Goal: Task Accomplishment & Management: Manage account settings

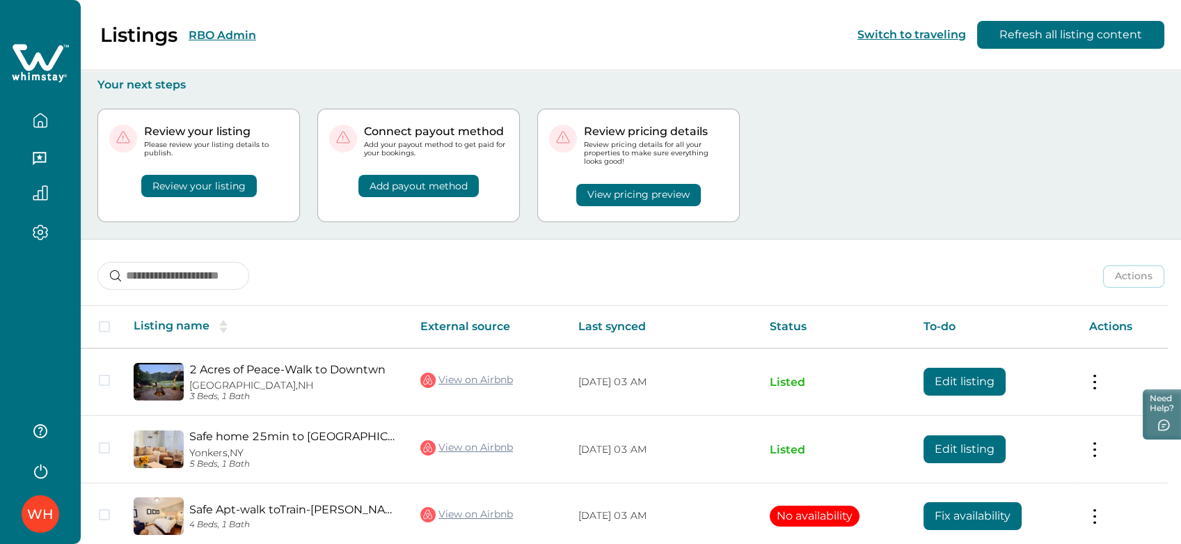
click at [220, 29] on button "RBO Admin" at bounding box center [223, 35] width 68 height 13
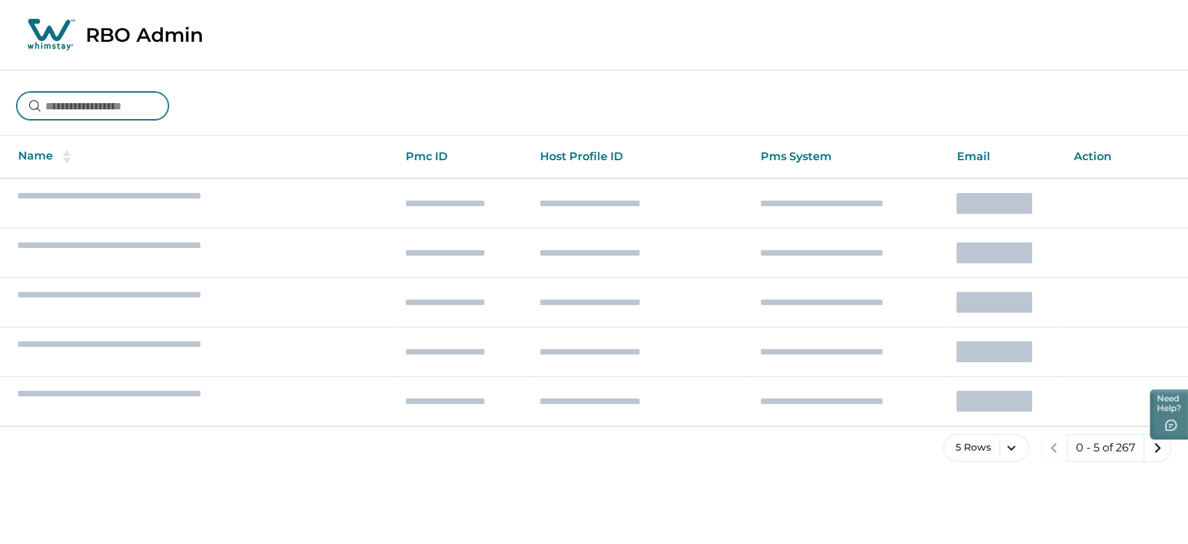
click at [145, 113] on input at bounding box center [93, 106] width 152 height 28
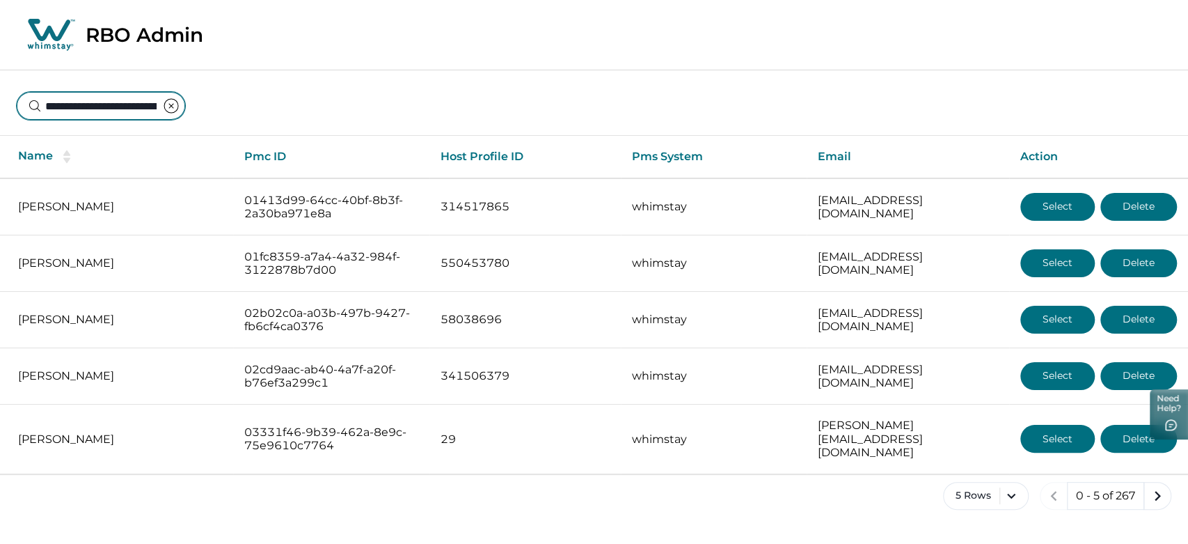
scroll to position [0, 83]
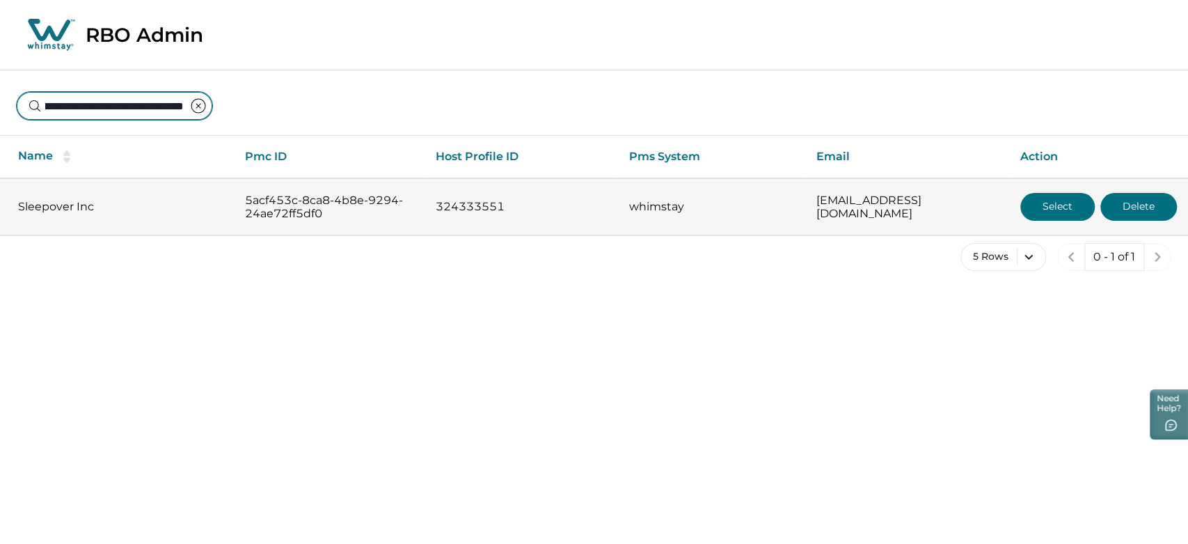
type input "**********"
click at [1066, 210] on button "Select" at bounding box center [1057, 207] width 74 height 28
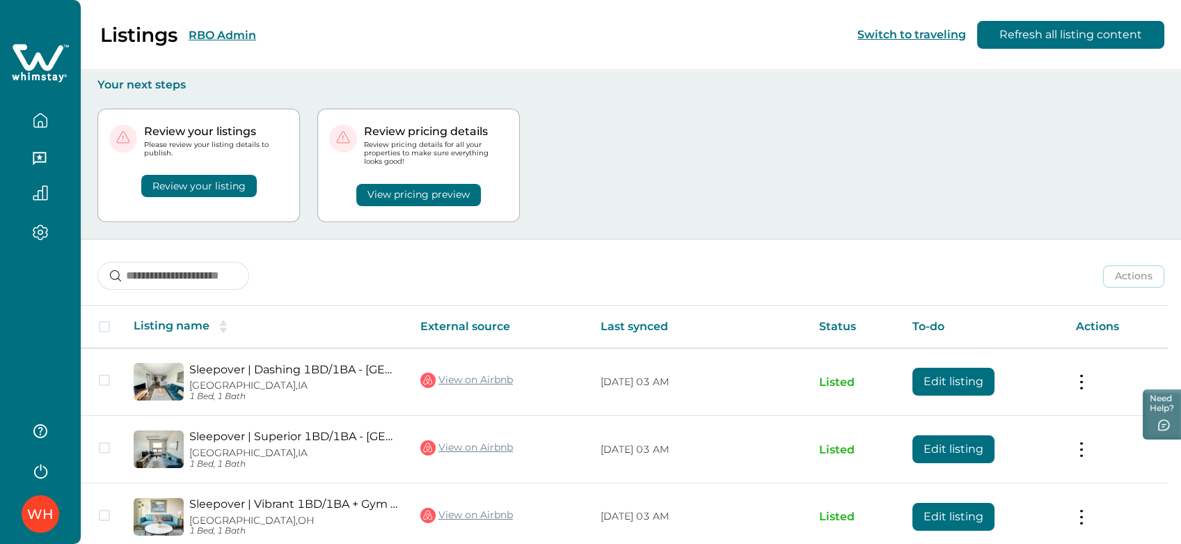
click at [385, 189] on button "View pricing preview" at bounding box center [418, 195] width 125 height 22
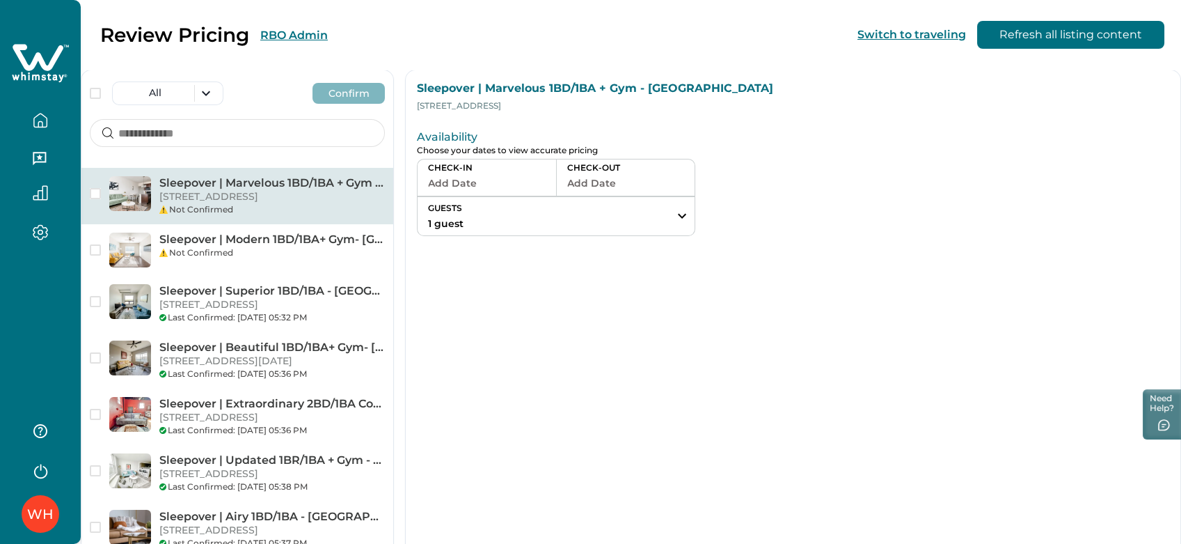
click at [507, 184] on button "Add Date" at bounding box center [487, 182] width 118 height 19
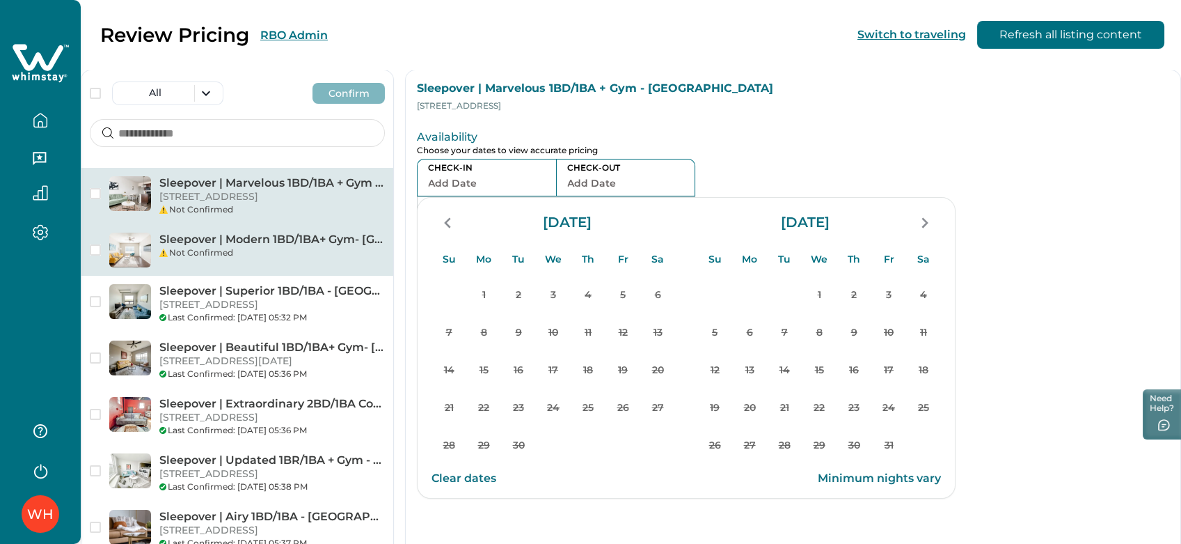
click at [183, 259] on div "Not Confirmed" at bounding box center [272, 252] width 226 height 13
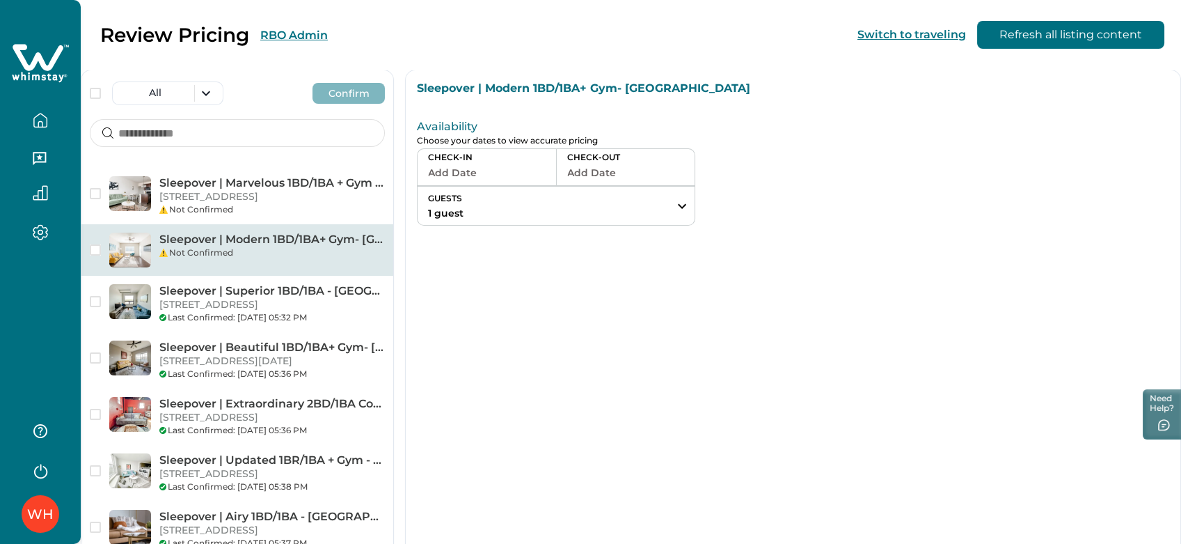
click at [482, 169] on button "Add Date" at bounding box center [487, 172] width 118 height 19
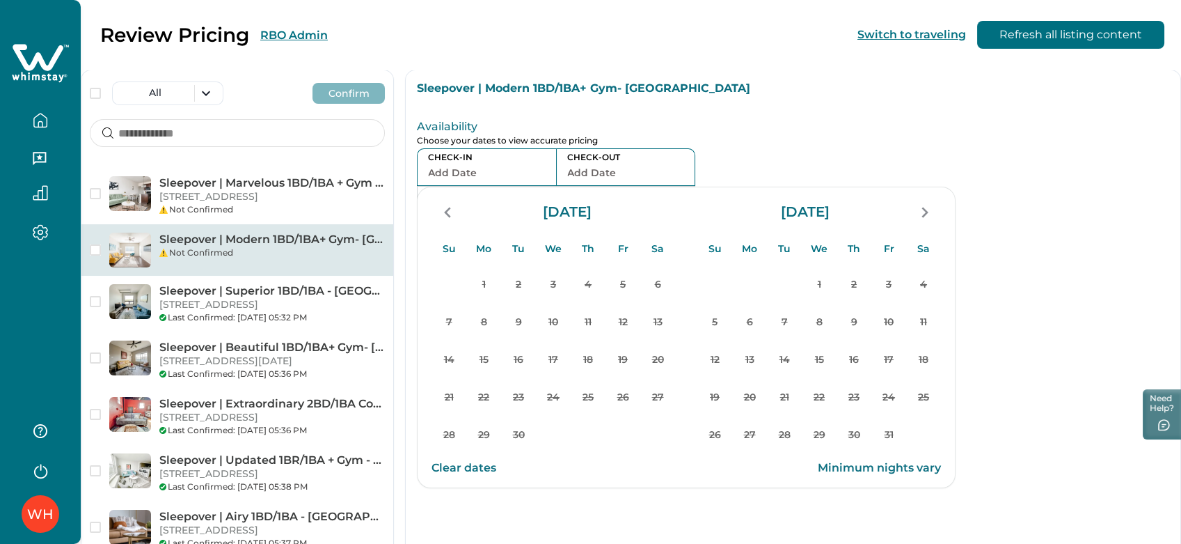
click at [855, 155] on div "Availability Choose your dates to view accurate pricing CHECK-IN Add Date CHECK…" at bounding box center [793, 169] width 775 height 136
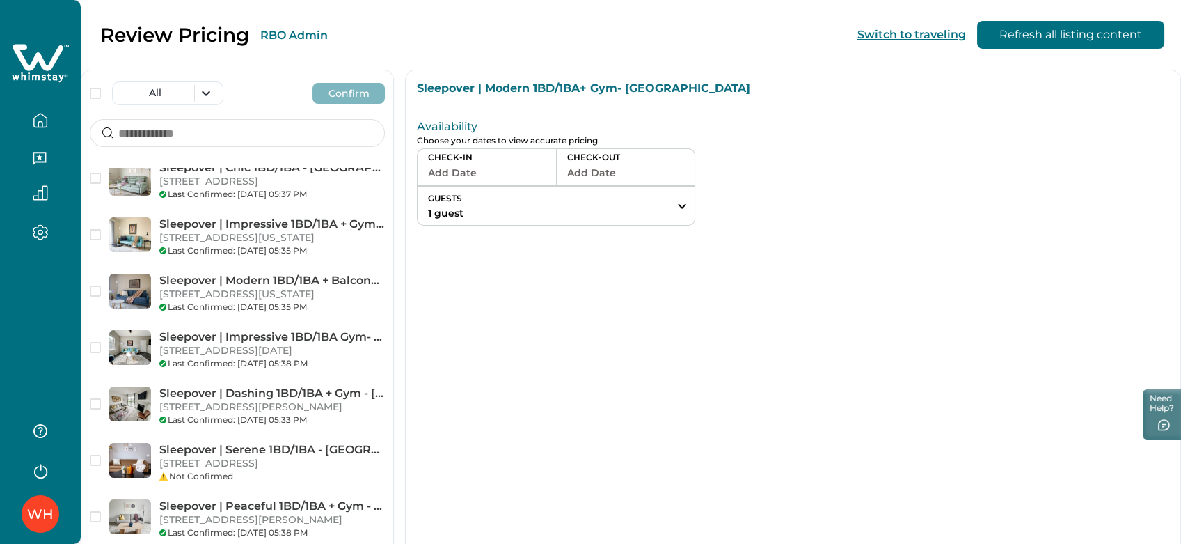
scroll to position [1624, 0]
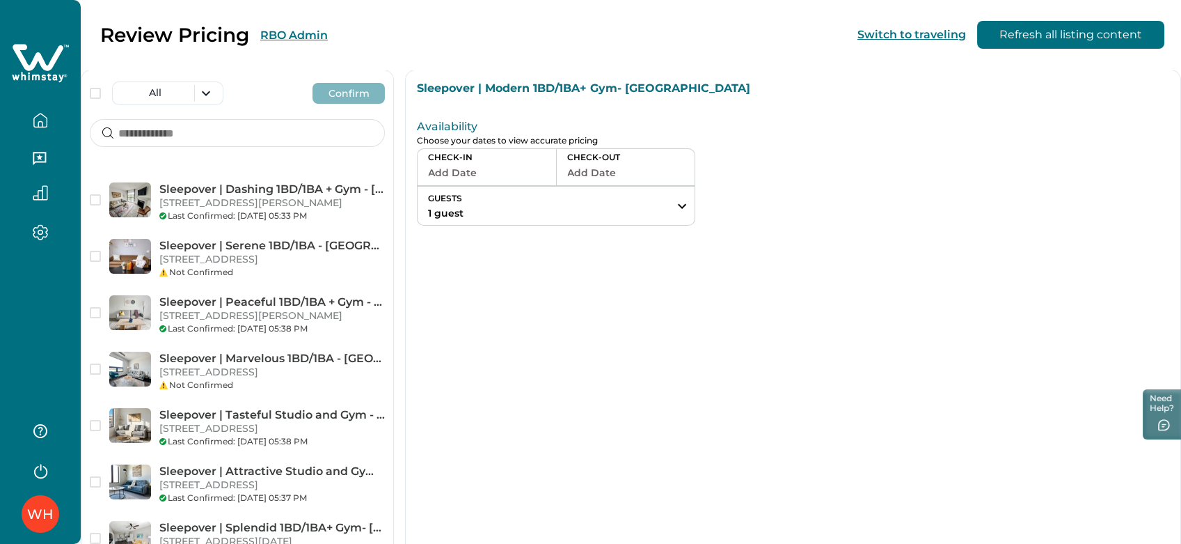
click at [246, 41] on p "[STREET_ADDRESS][US_STATE]" at bounding box center [272, 34] width 226 height 14
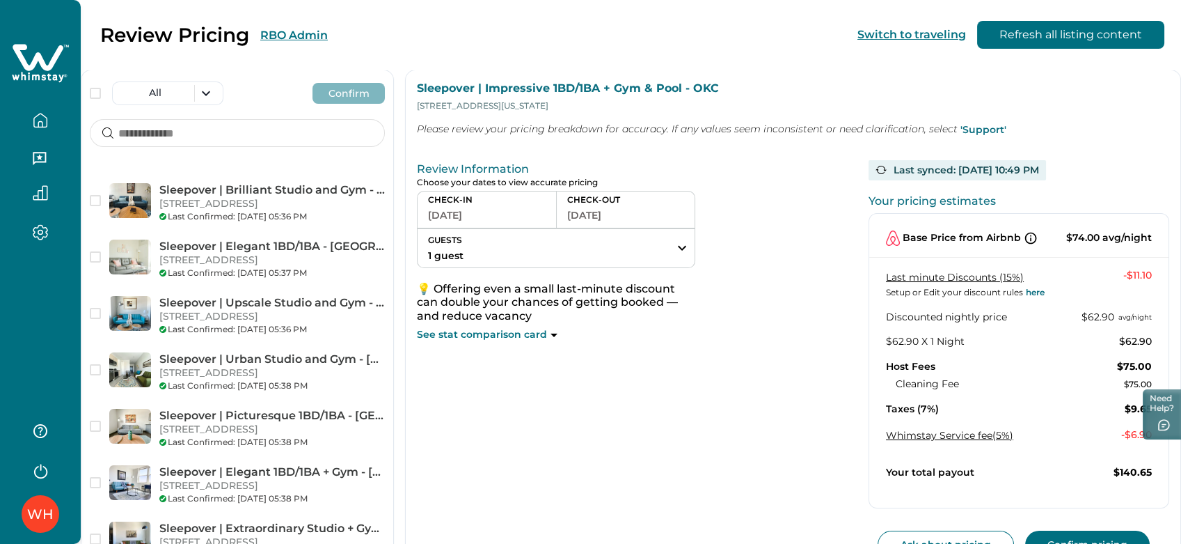
scroll to position [232, 0]
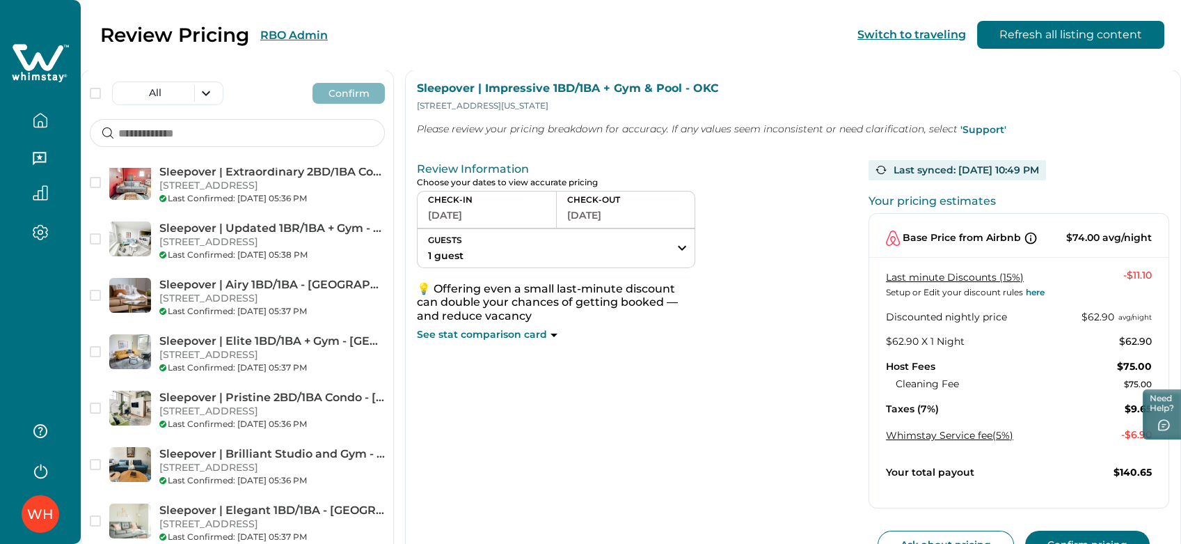
click at [46, 70] on icon at bounding box center [38, 57] width 51 height 26
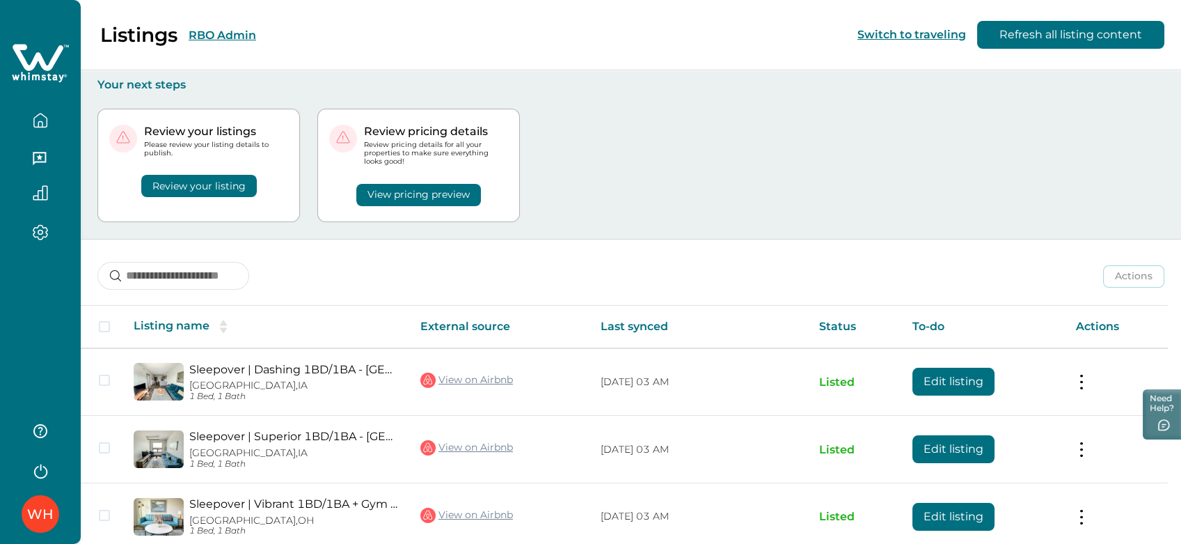
click at [850, 332] on th "Status" at bounding box center [854, 327] width 93 height 42
click at [848, 331] on th "Status" at bounding box center [854, 327] width 93 height 42
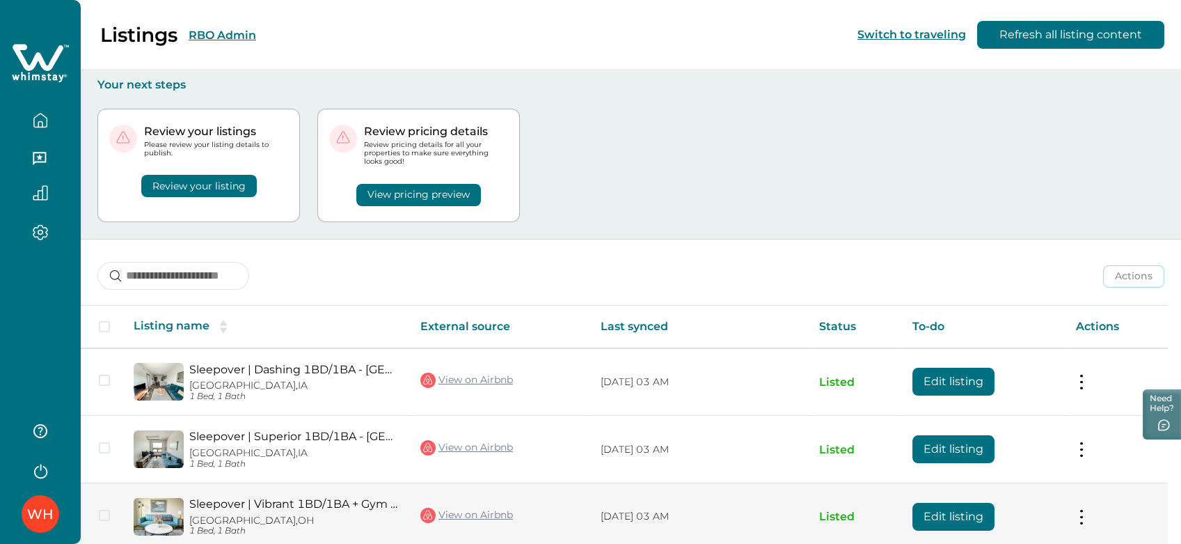
scroll to position [198, 0]
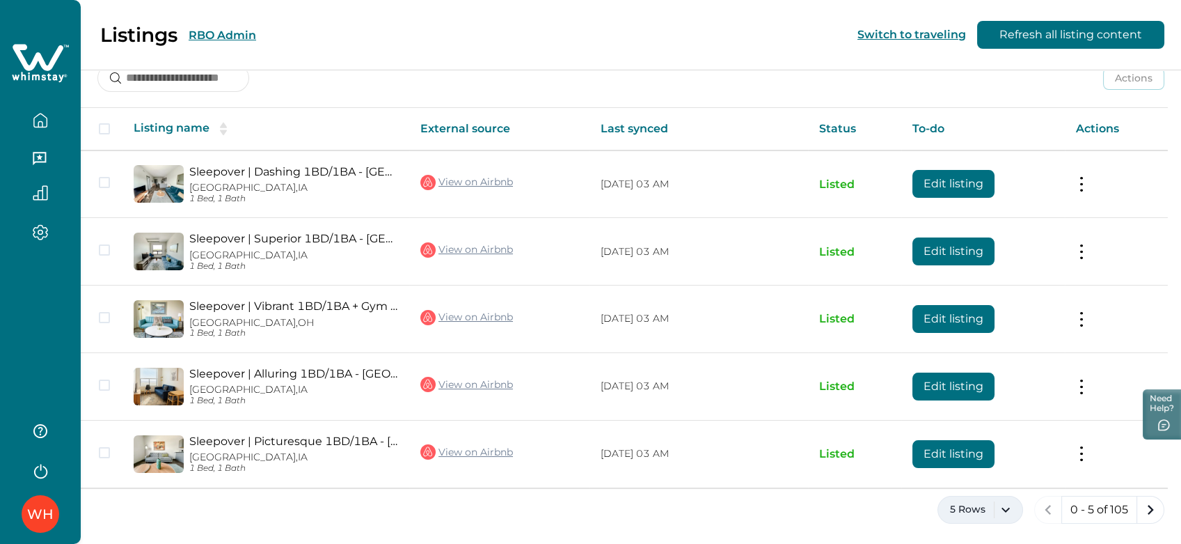
click at [1014, 512] on button "5 Rows" at bounding box center [981, 510] width 86 height 28
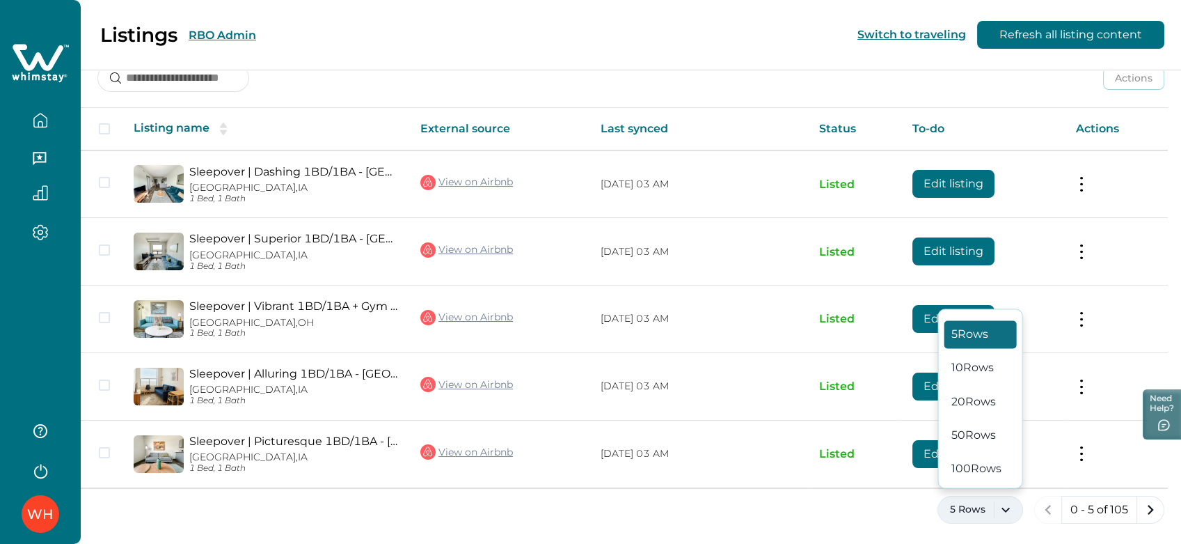
click at [988, 452] on div "5 Rows 10 Rows 20 Rows 50 Rows 100 Rows" at bounding box center [980, 398] width 85 height 180
click at [982, 477] on button "100 Rows" at bounding box center [981, 468] width 72 height 28
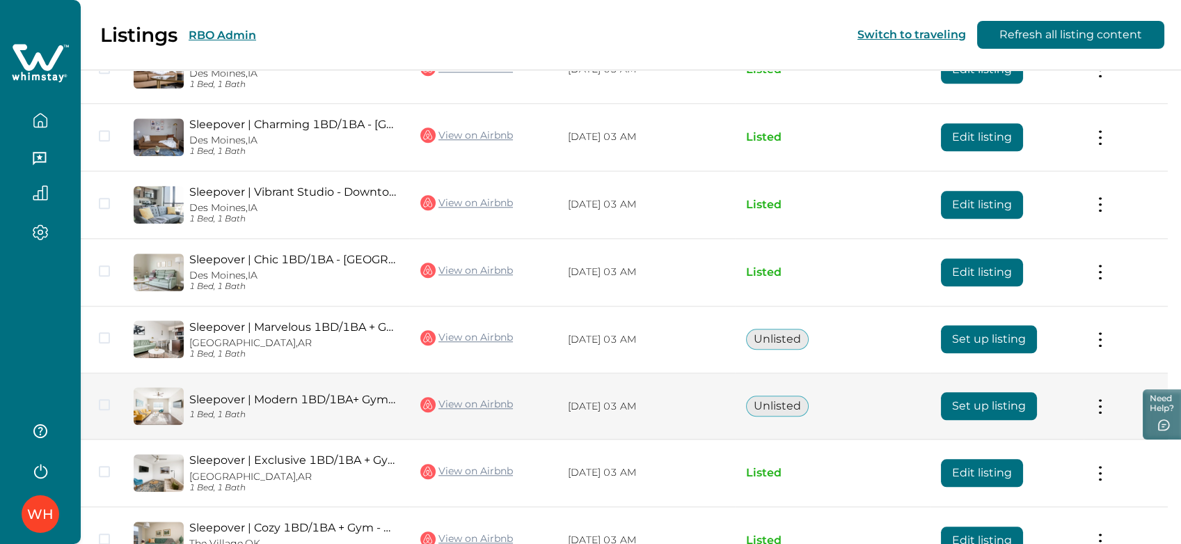
scroll to position [3104, 0]
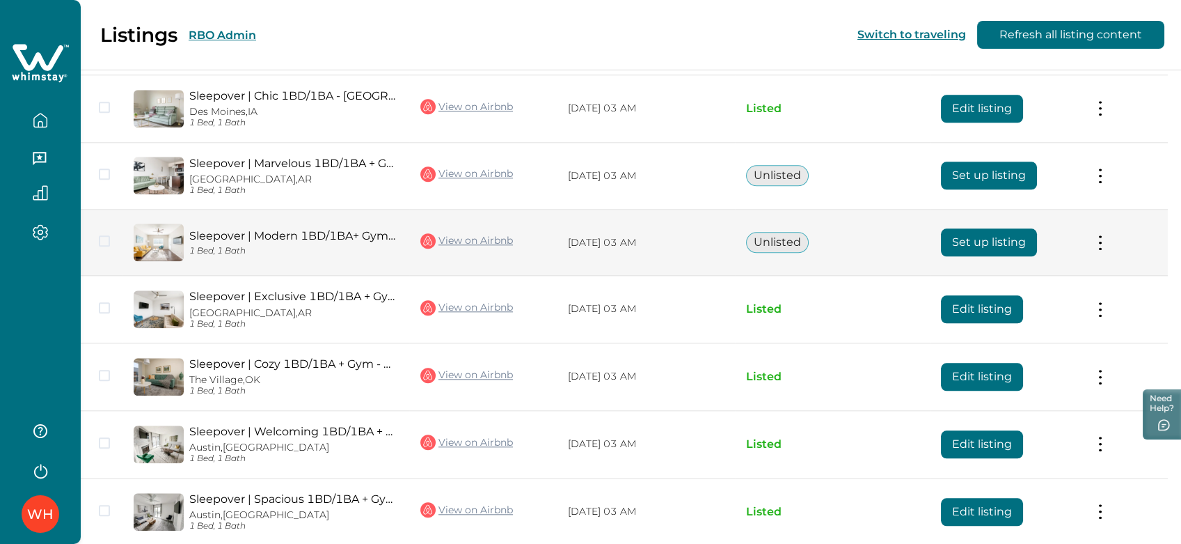
click at [956, 234] on button "Set up listing" at bounding box center [989, 242] width 96 height 28
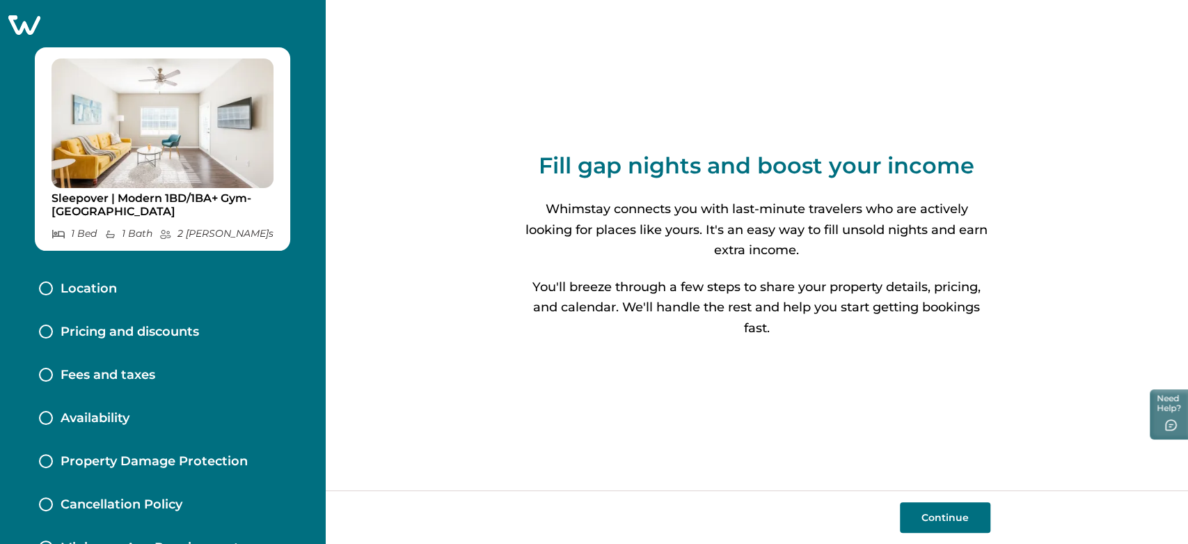
click at [22, 23] on icon at bounding box center [24, 25] width 34 height 22
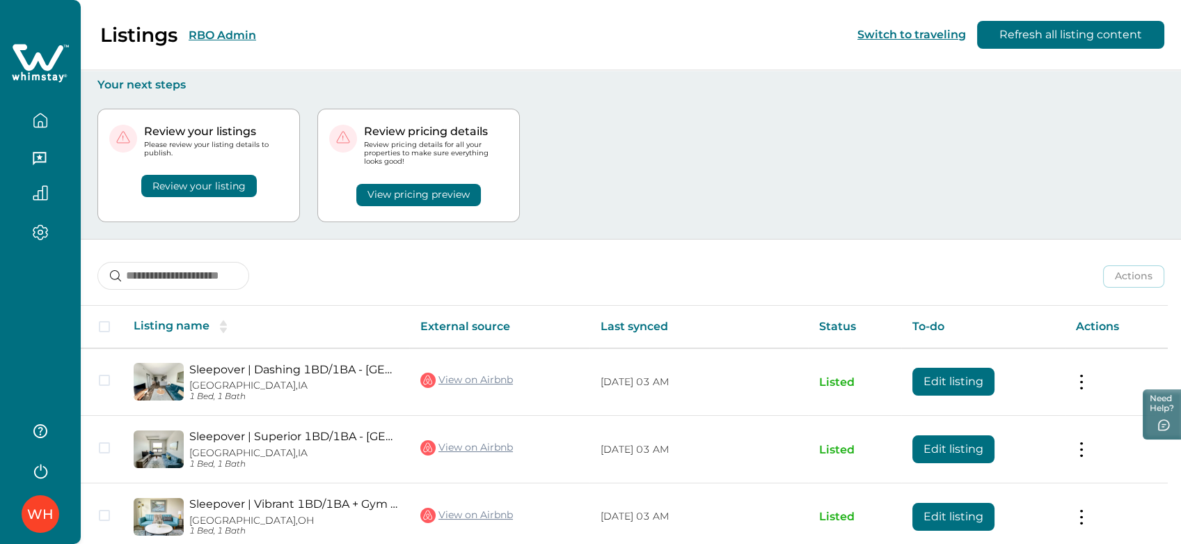
drag, startPoint x: 162, startPoint y: 294, endPoint x: 164, endPoint y: 281, distance: 13.4
click at [162, 293] on div "Actions Actions Publish listing Unlist listing Listing name External source Las…" at bounding box center [631, 491] width 1100 height 504
click at [165, 279] on input at bounding box center [173, 276] width 152 height 28
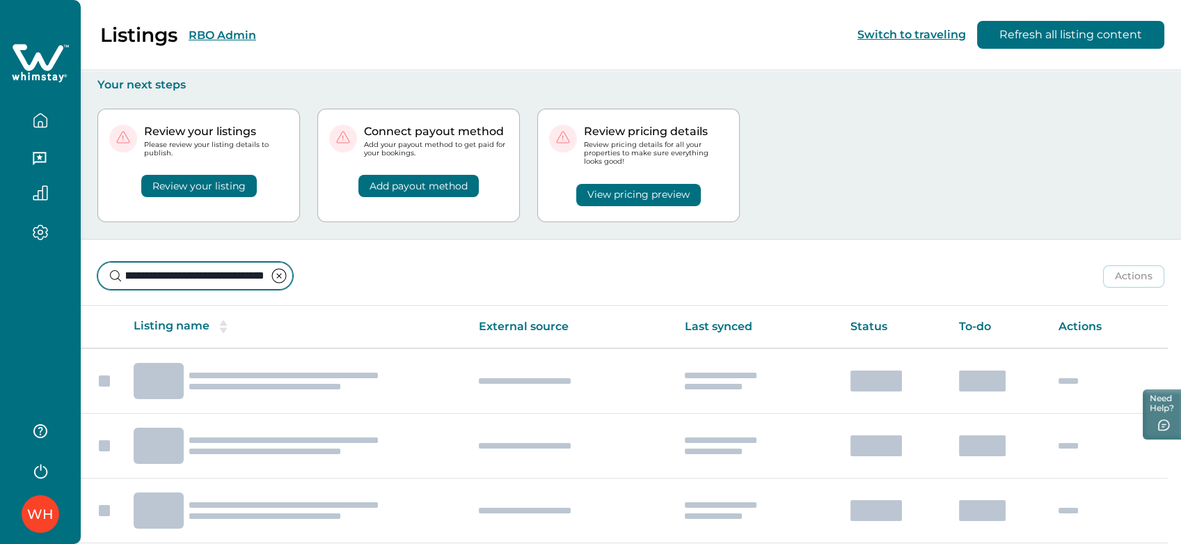
type input "**********"
click at [631, 196] on button "View pricing preview" at bounding box center [638, 195] width 125 height 22
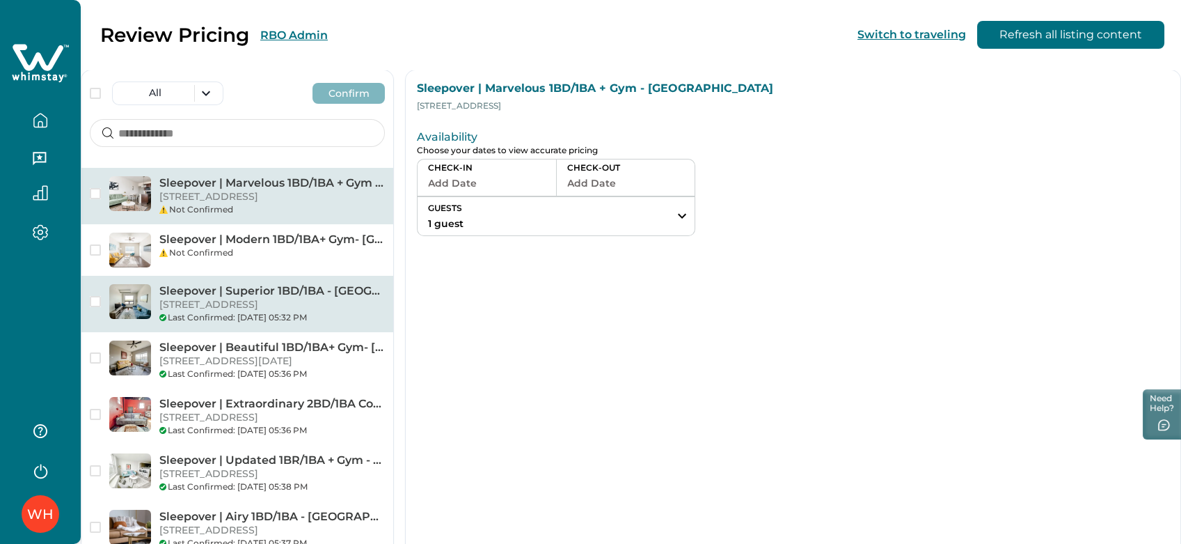
click at [238, 324] on div "Last Confirmed: 09/16/2025, 05:32 PM" at bounding box center [272, 317] width 226 height 13
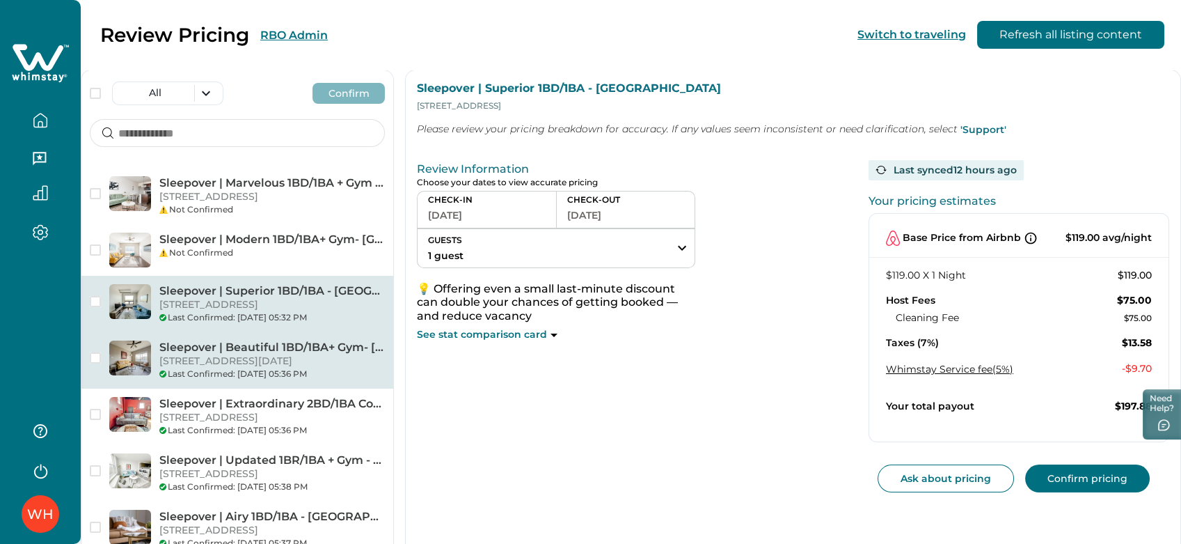
click at [212, 368] on p "[STREET_ADDRESS][DATE]" at bounding box center [272, 361] width 226 height 14
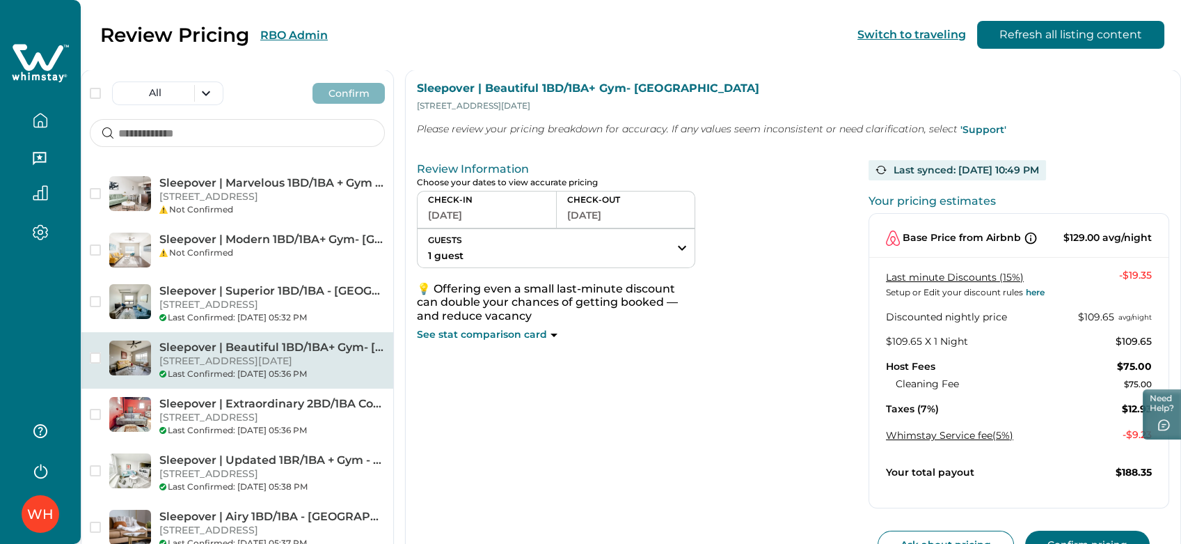
click at [45, 68] on icon at bounding box center [38, 57] width 51 height 26
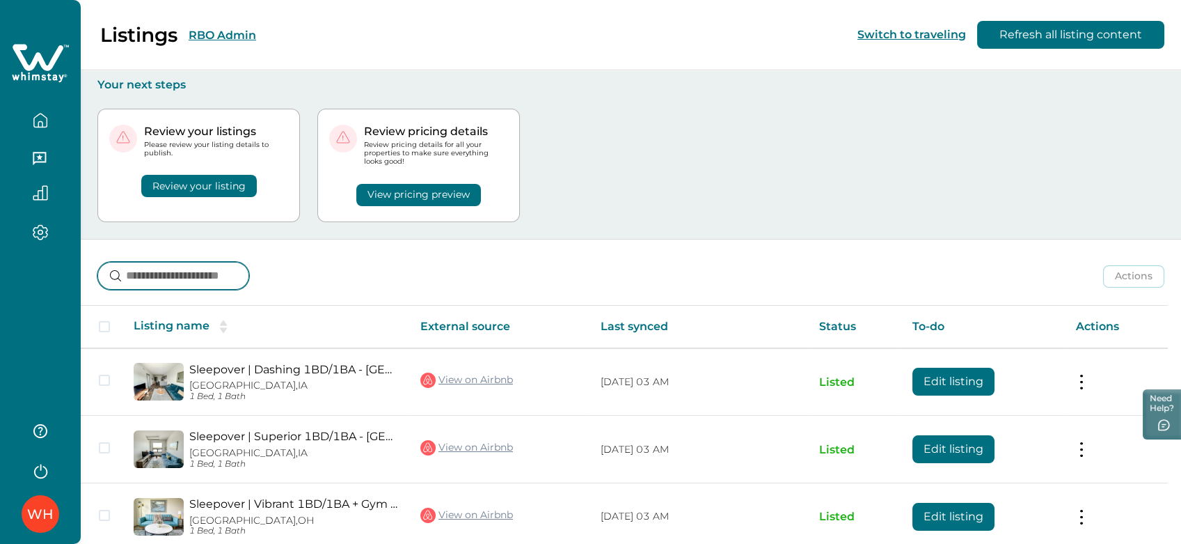
click at [159, 268] on input at bounding box center [173, 276] width 152 height 28
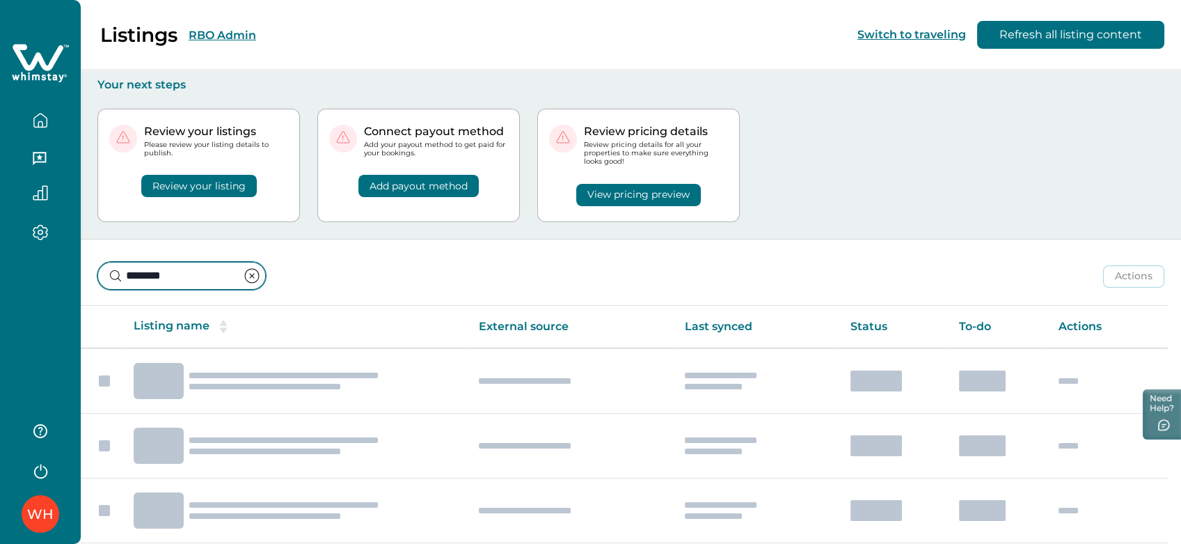
type input "********"
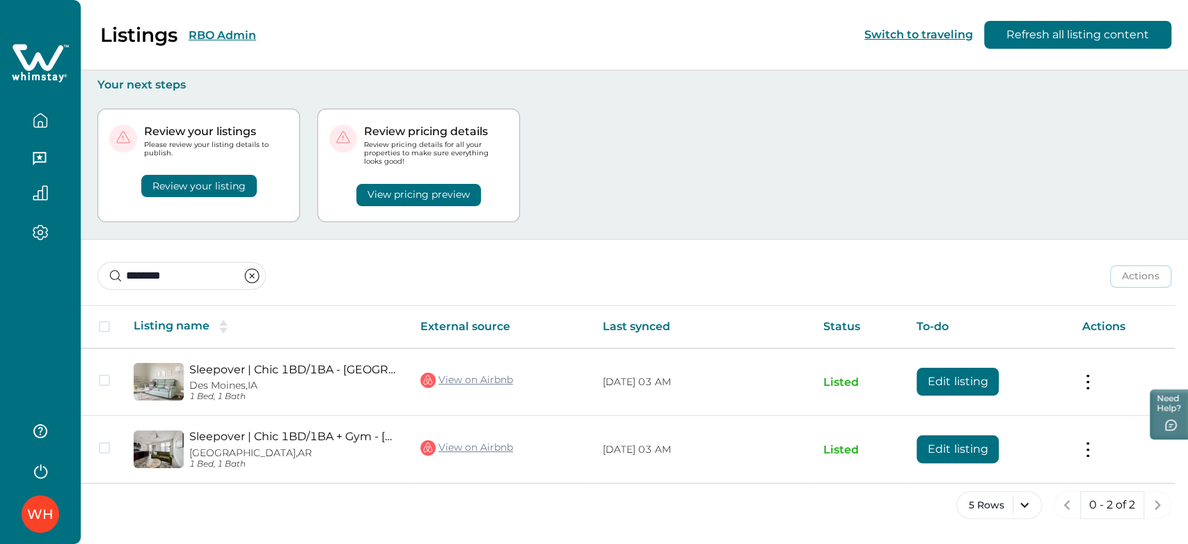
click at [260, 271] on icon "clear input" at bounding box center [252, 275] width 17 height 17
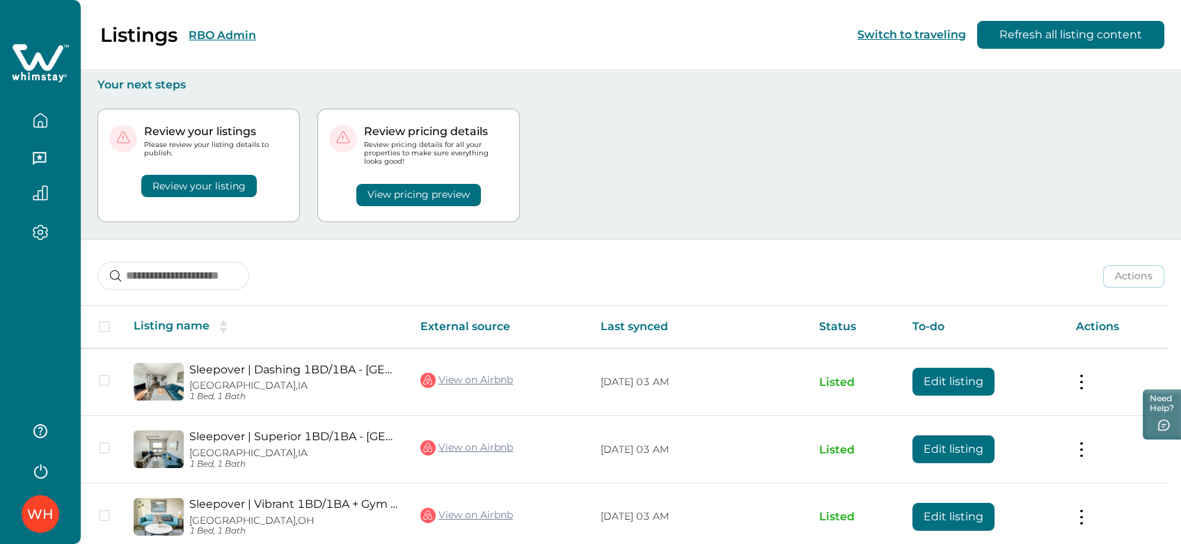
click at [449, 192] on button "View pricing preview" at bounding box center [418, 195] width 125 height 22
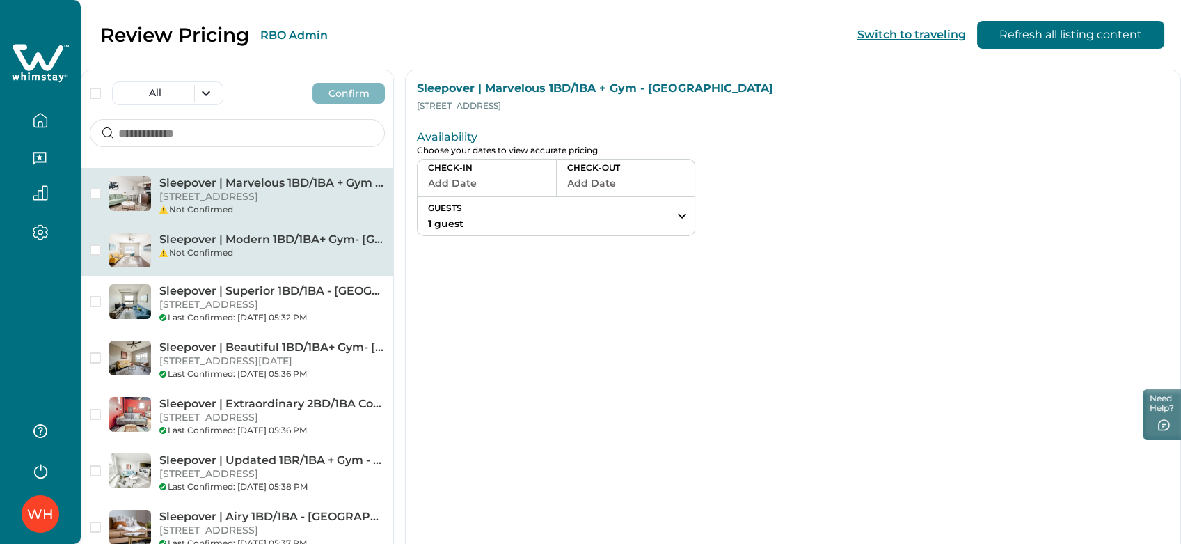
click at [281, 259] on div "Not Confirmed" at bounding box center [272, 252] width 226 height 13
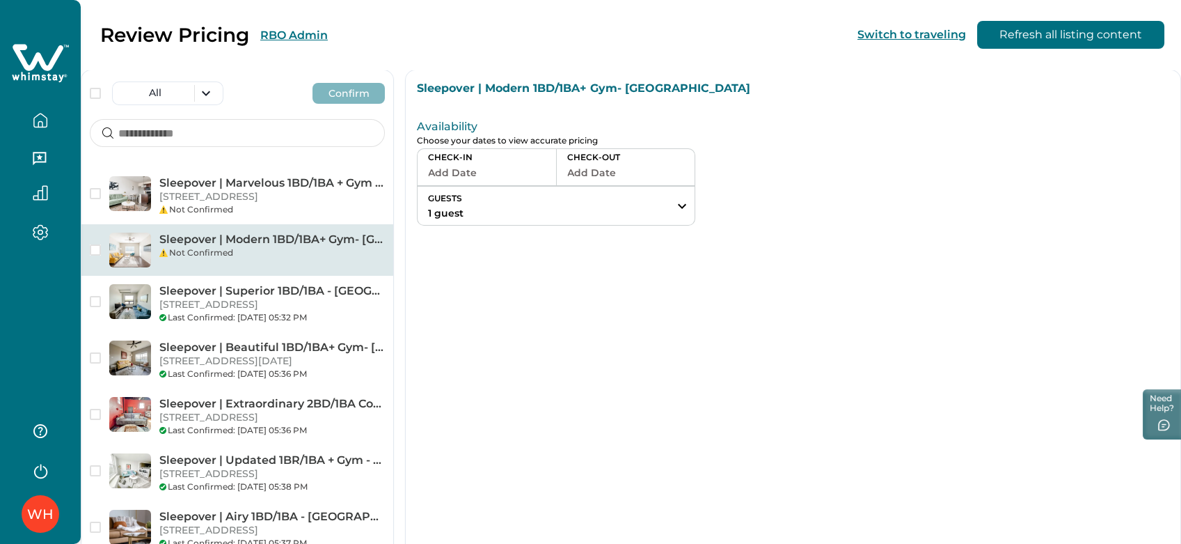
click at [469, 175] on button "Add Date" at bounding box center [487, 172] width 118 height 19
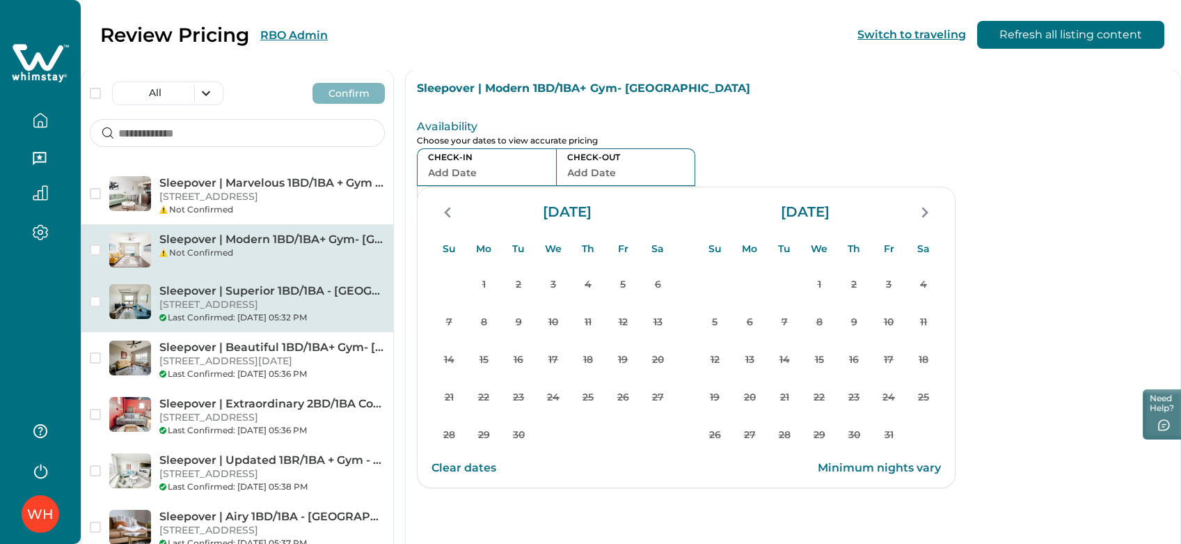
click at [223, 312] on p "[STREET_ADDRESS]" at bounding box center [272, 305] width 226 height 14
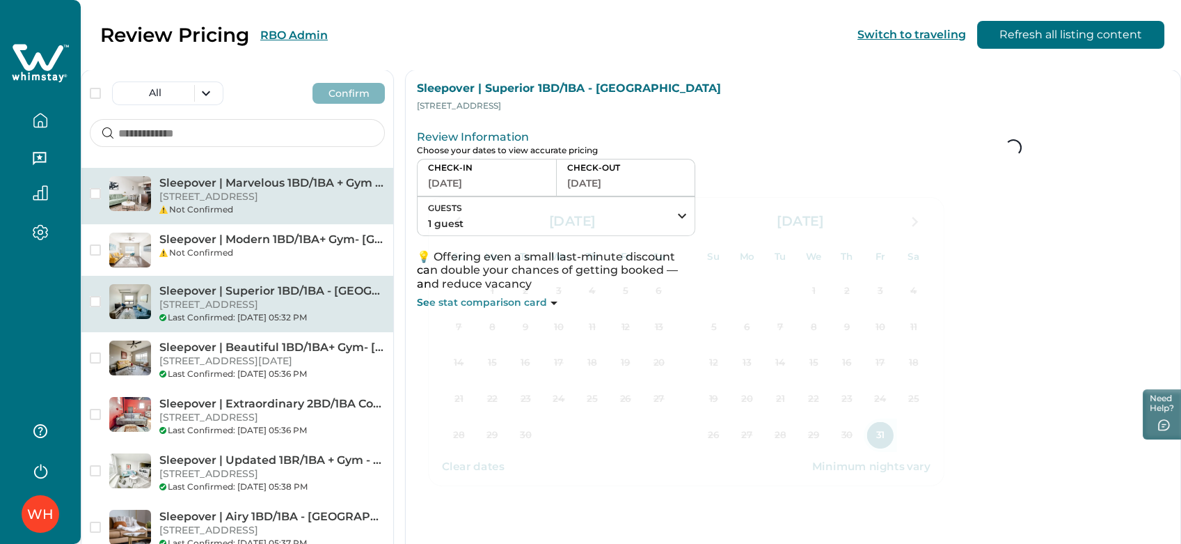
click at [234, 203] on p "[STREET_ADDRESS]" at bounding box center [272, 197] width 226 height 14
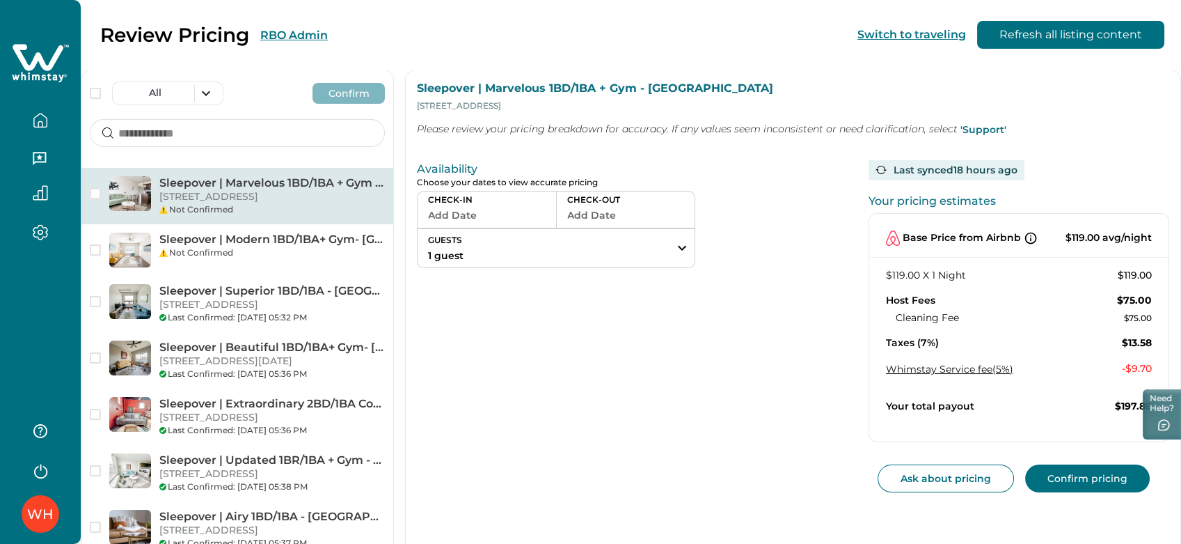
click at [489, 218] on button "Add Date" at bounding box center [487, 214] width 118 height 19
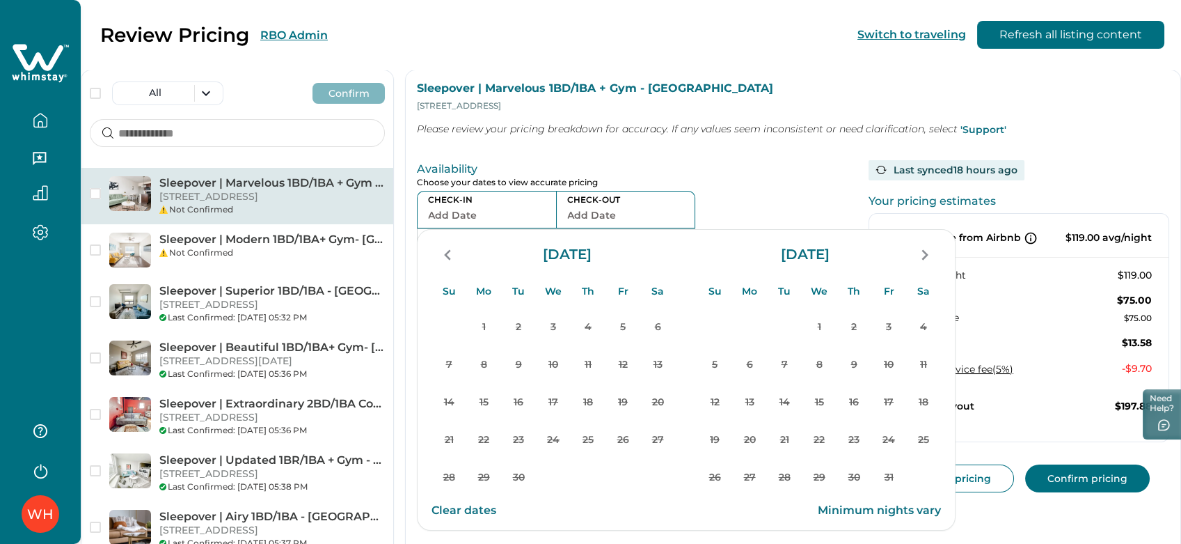
click at [603, 199] on p "CHECK-OUT" at bounding box center [625, 199] width 117 height 11
click at [578, 174] on p "Availability" at bounding box center [629, 169] width 424 height 14
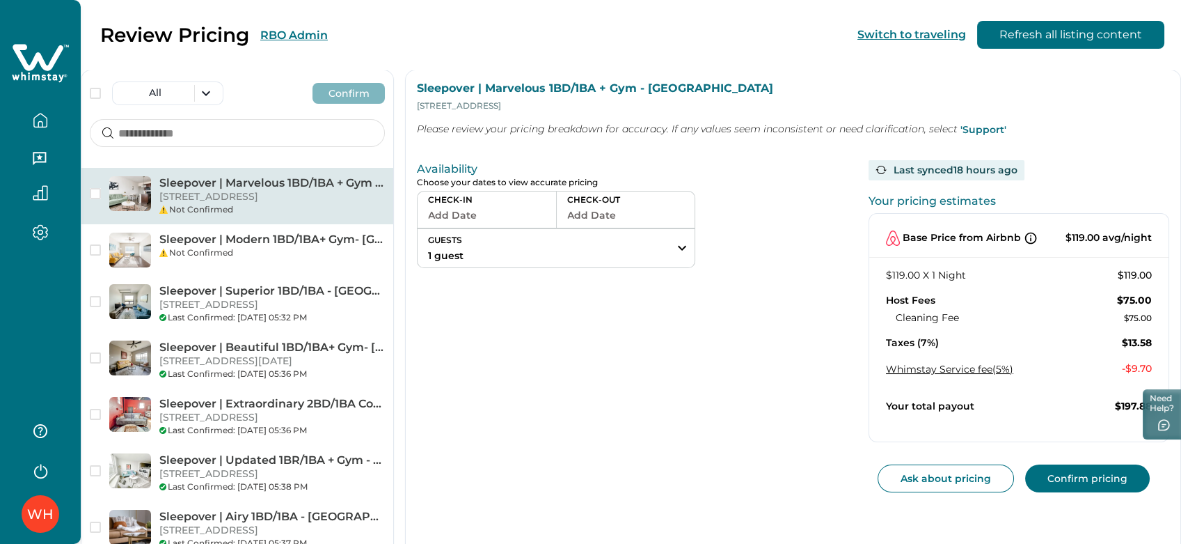
click at [510, 148] on div "Availability Choose your dates to view accurate pricing CHECK-IN Add Date CHECK…" at bounding box center [793, 323] width 775 height 360
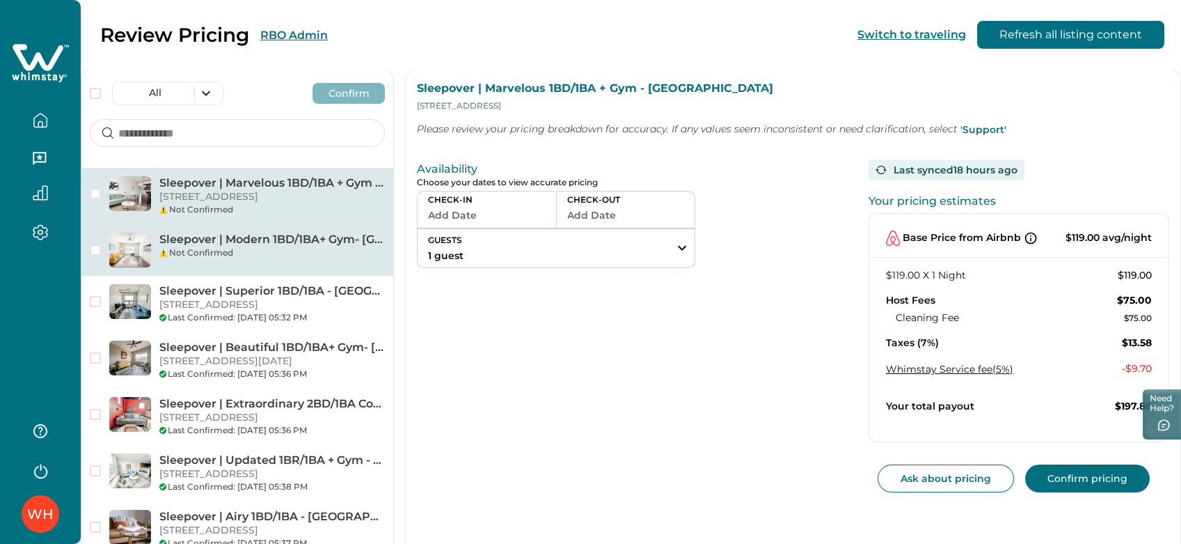
click at [207, 259] on div "Not Confirmed" at bounding box center [272, 252] width 226 height 13
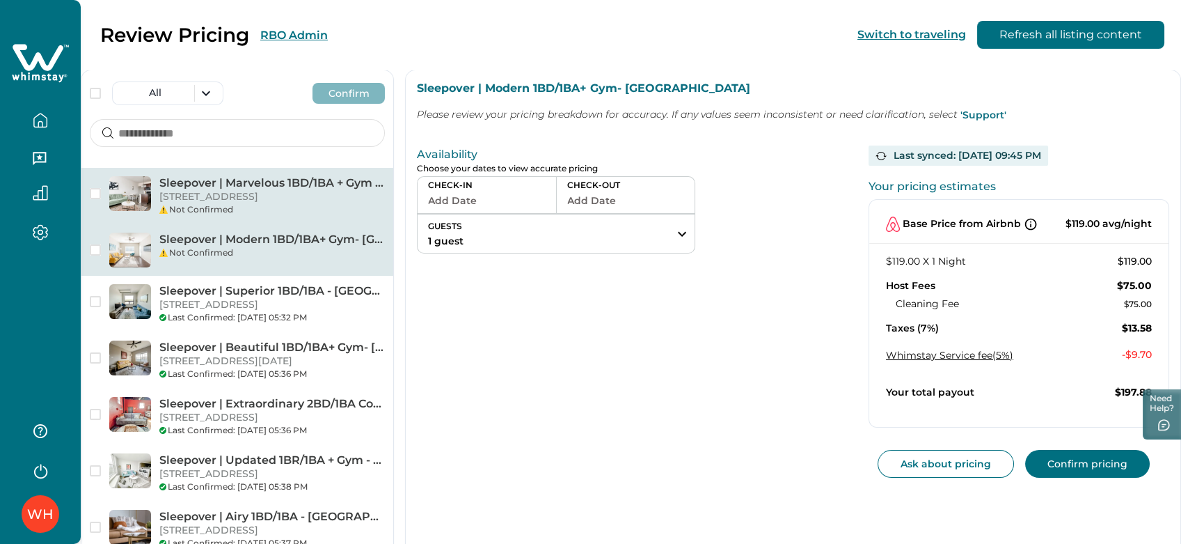
click at [209, 198] on p "[STREET_ADDRESS]" at bounding box center [272, 197] width 226 height 14
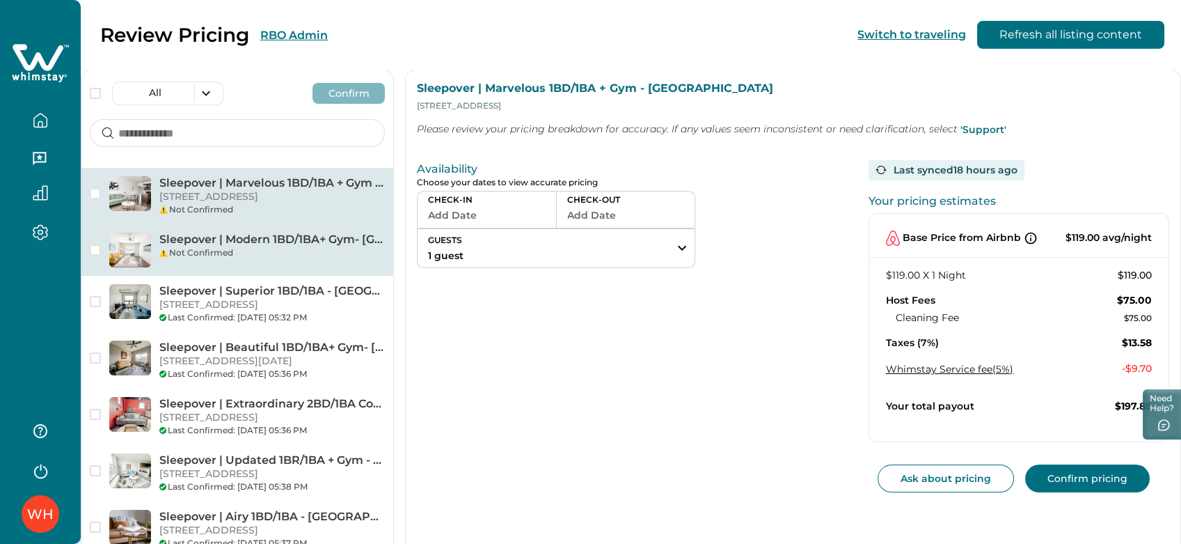
click at [196, 259] on div "Not Confirmed" at bounding box center [272, 252] width 226 height 13
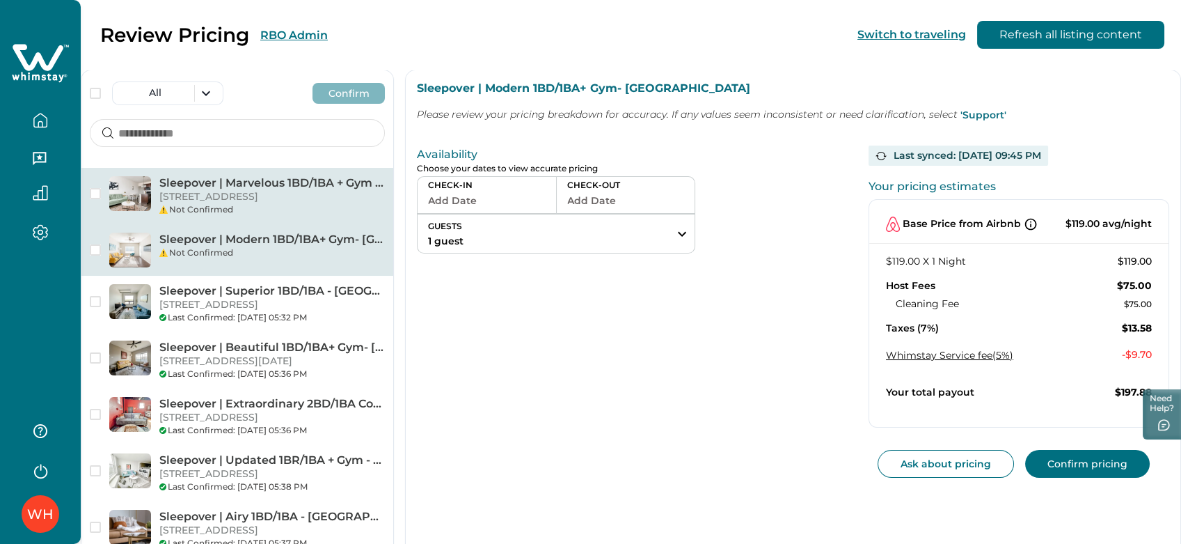
click at [212, 204] on p "[STREET_ADDRESS]" at bounding box center [272, 197] width 226 height 14
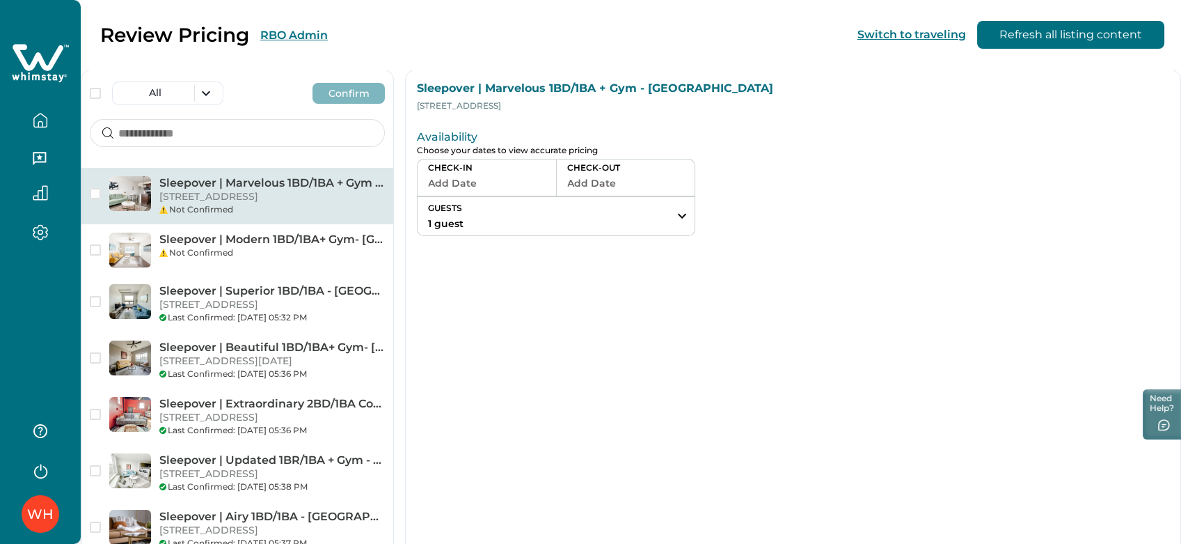
click at [494, 177] on button "Add Date" at bounding box center [487, 182] width 118 height 19
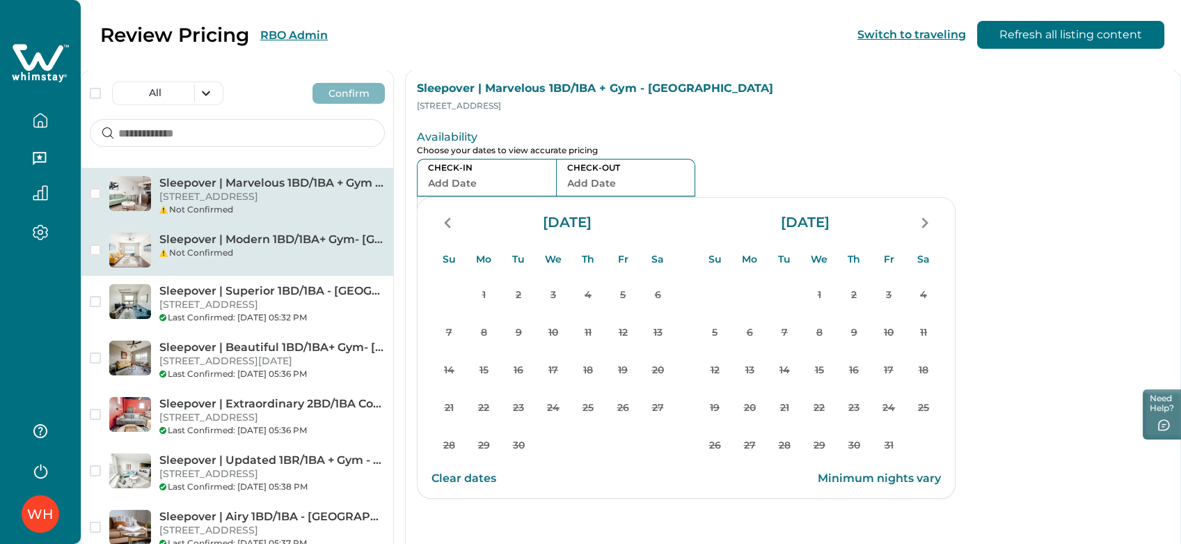
click at [189, 259] on div "Not Confirmed" at bounding box center [272, 252] width 226 height 13
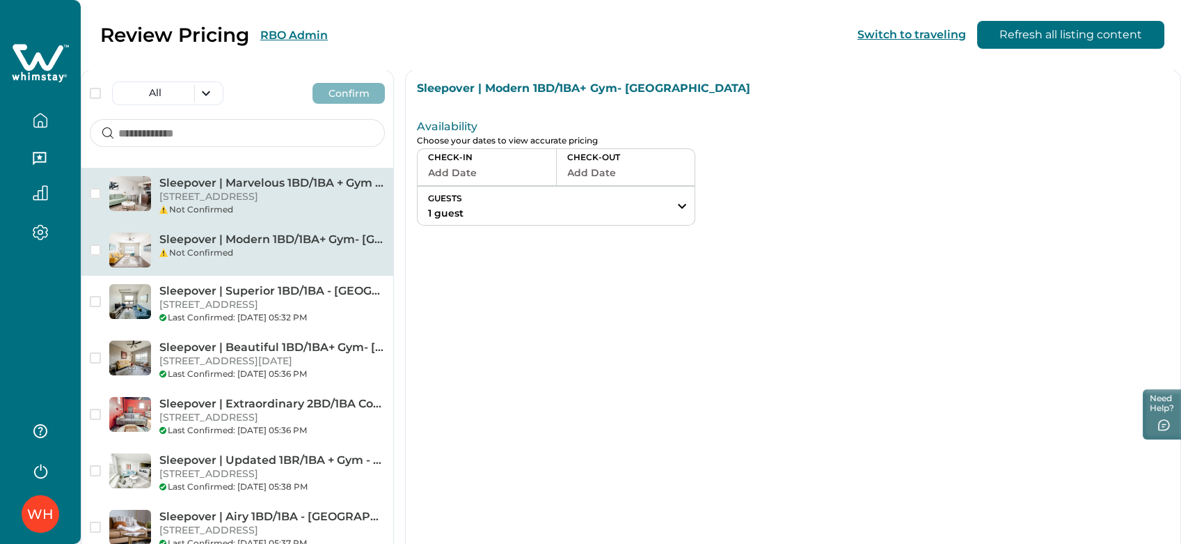
click at [233, 199] on p "[STREET_ADDRESS]" at bounding box center [272, 197] width 226 height 14
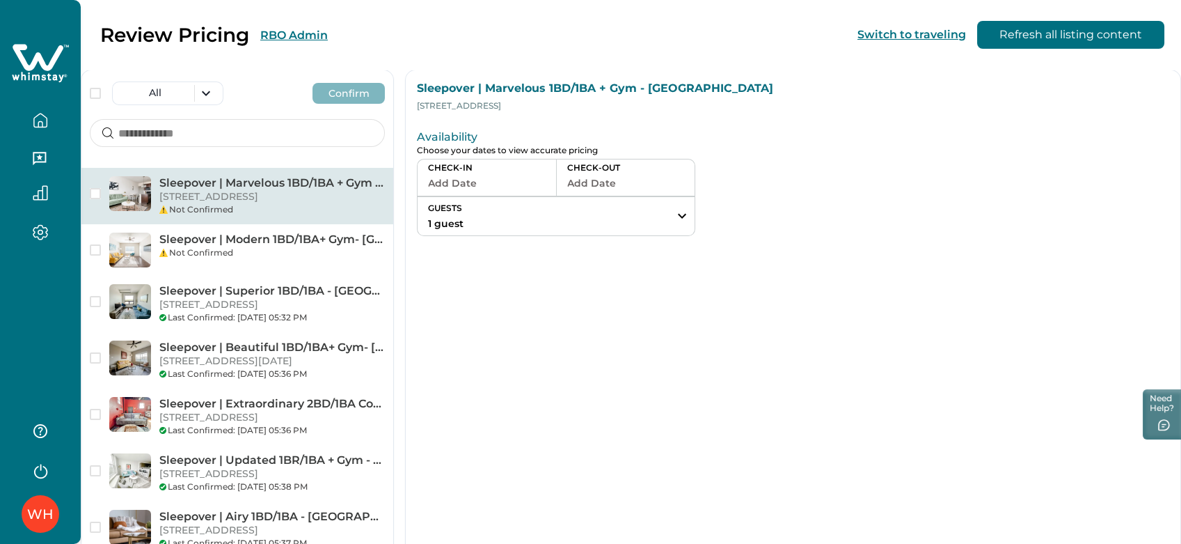
click at [33, 69] on icon at bounding box center [40, 63] width 57 height 42
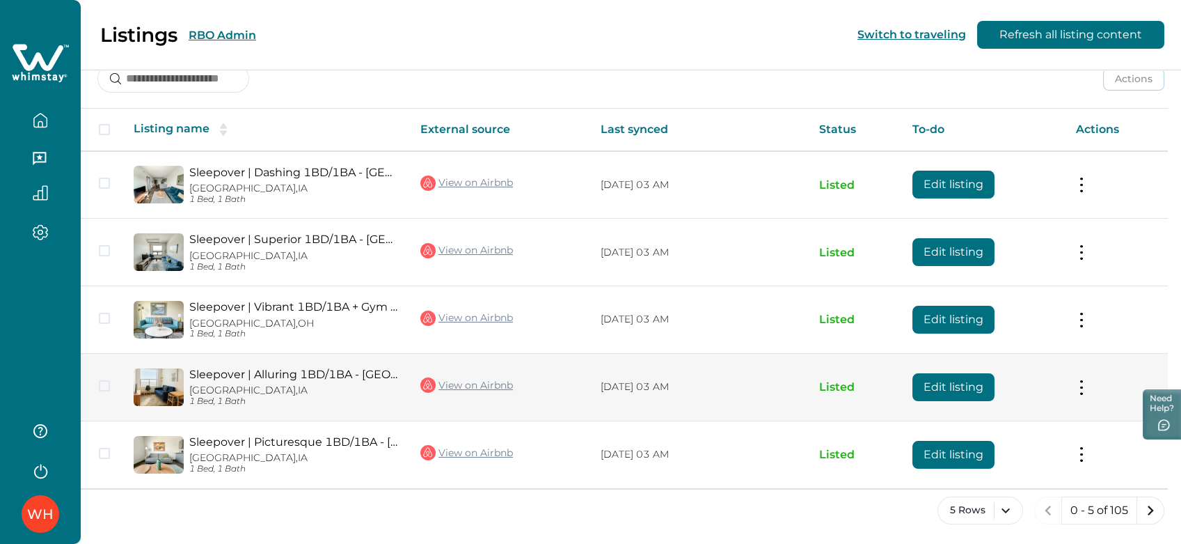
scroll to position [198, 0]
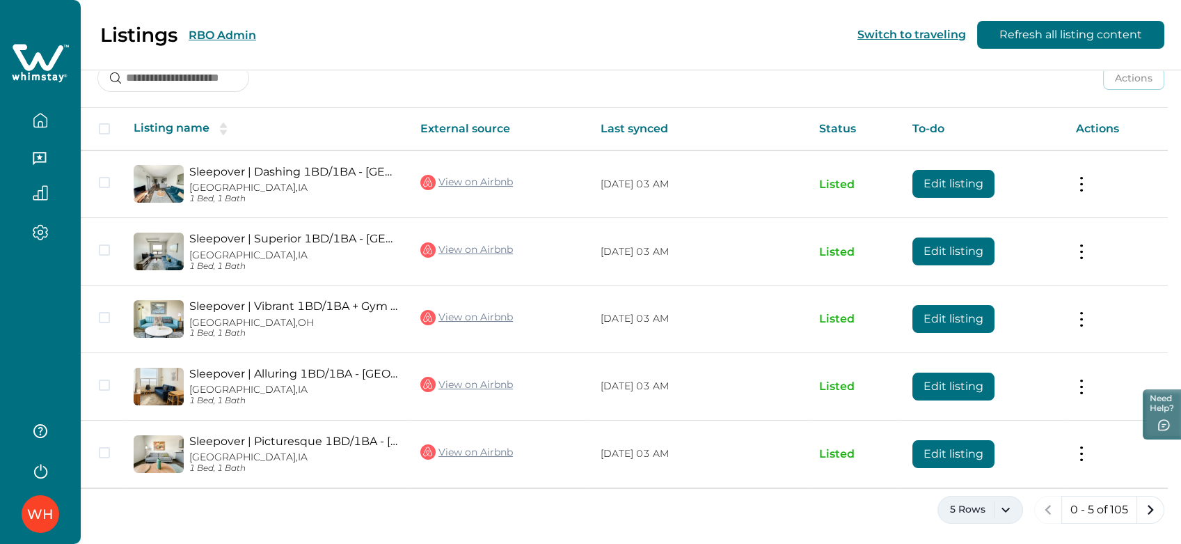
click at [986, 511] on button "5 Rows" at bounding box center [981, 510] width 86 height 28
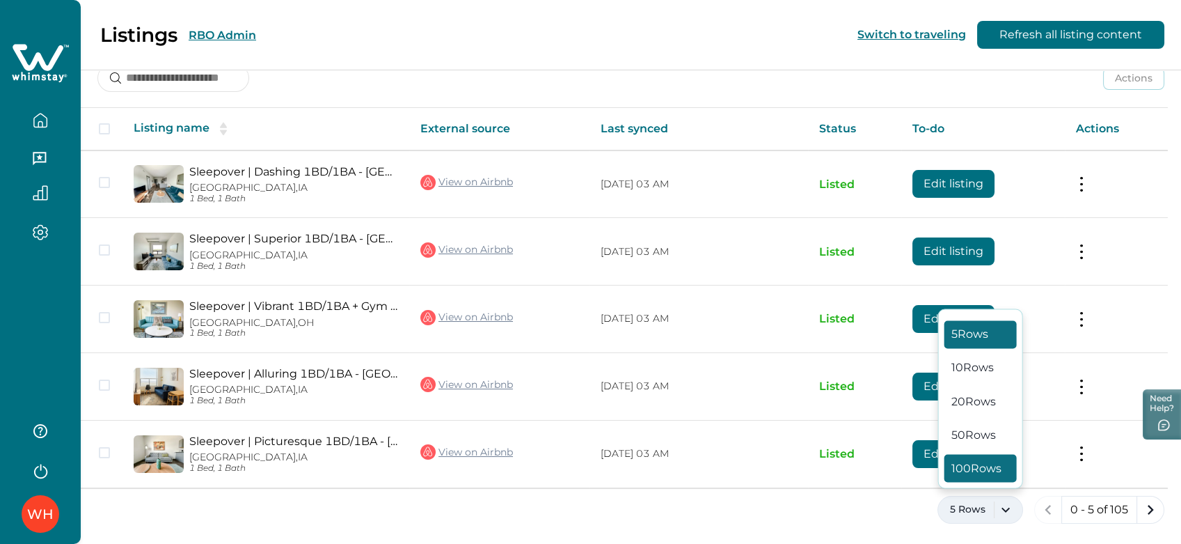
click at [974, 458] on button "100 Rows" at bounding box center [981, 468] width 72 height 28
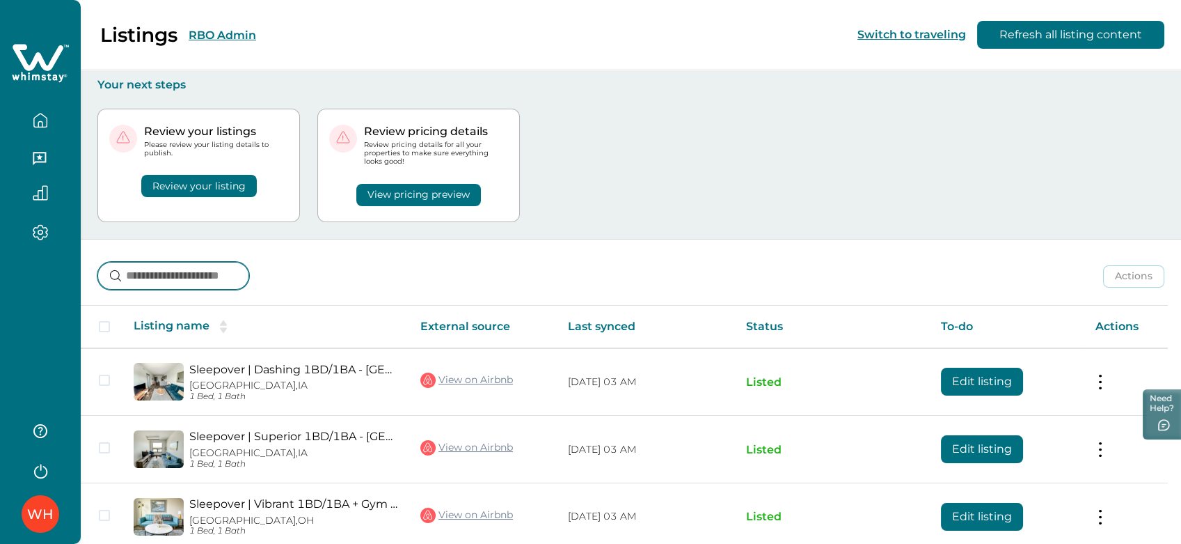
click at [175, 263] on input at bounding box center [173, 276] width 152 height 28
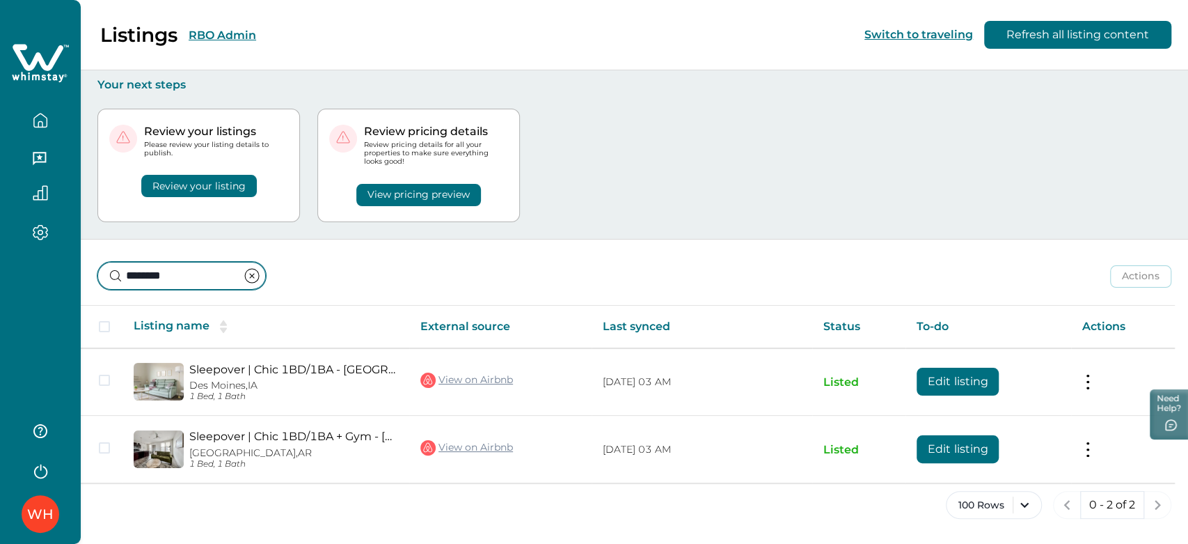
type input "********"
click at [254, 274] on icon "clear input" at bounding box center [252, 276] width 4 height 4
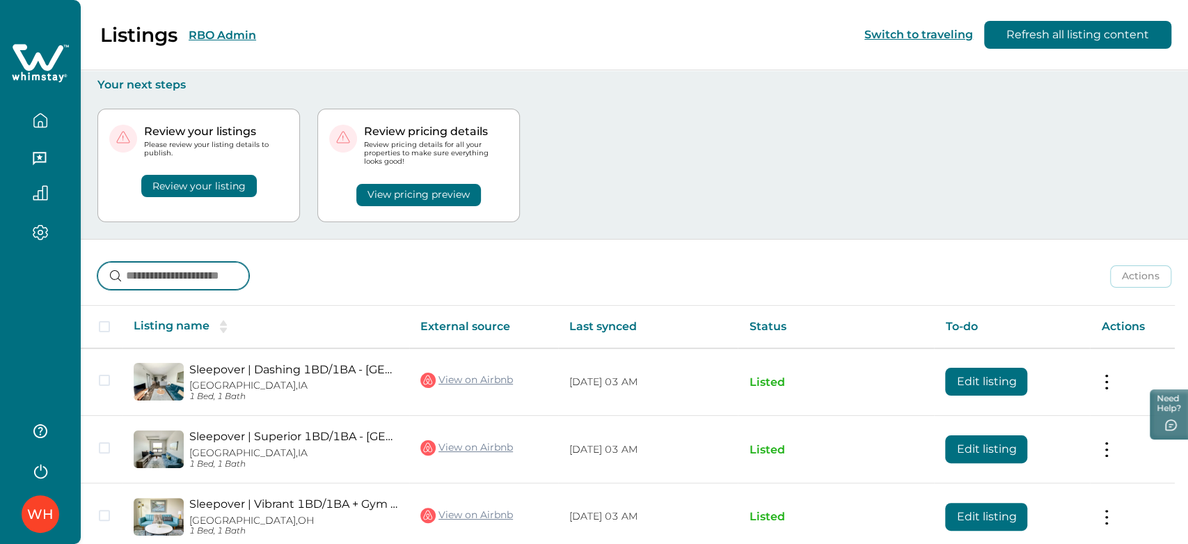
click at [230, 276] on input at bounding box center [173, 276] width 152 height 28
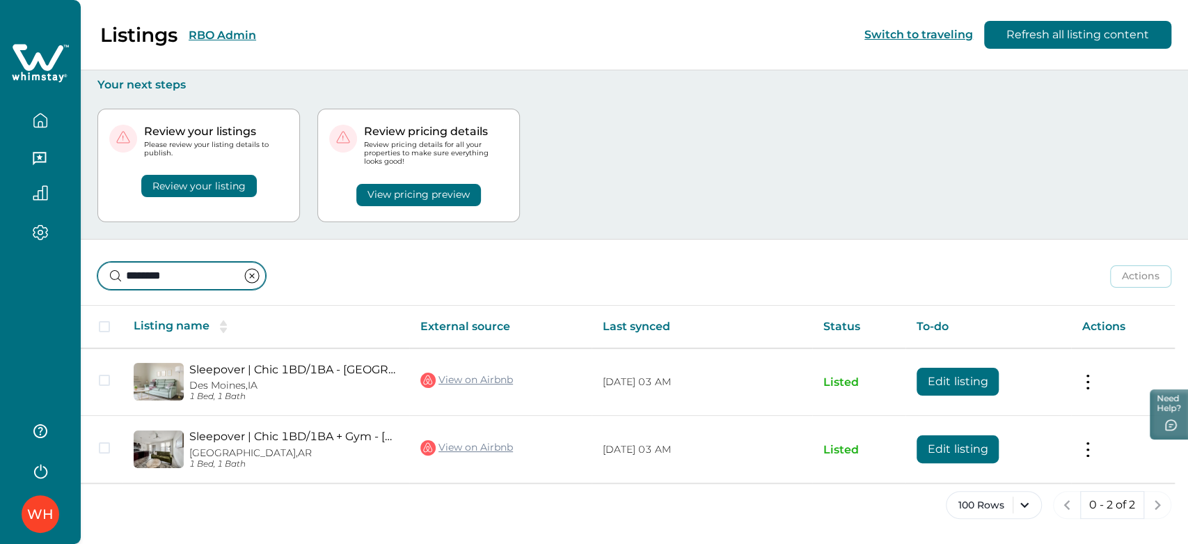
type input "********"
click at [260, 272] on icon "clear input" at bounding box center [252, 275] width 17 height 17
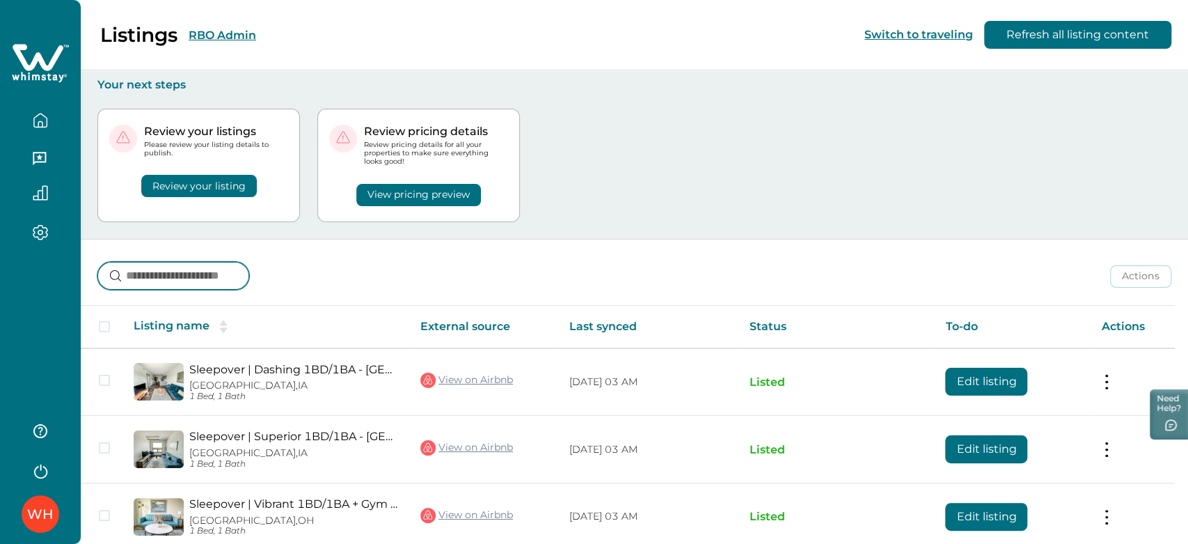
click at [237, 276] on input at bounding box center [173, 276] width 152 height 28
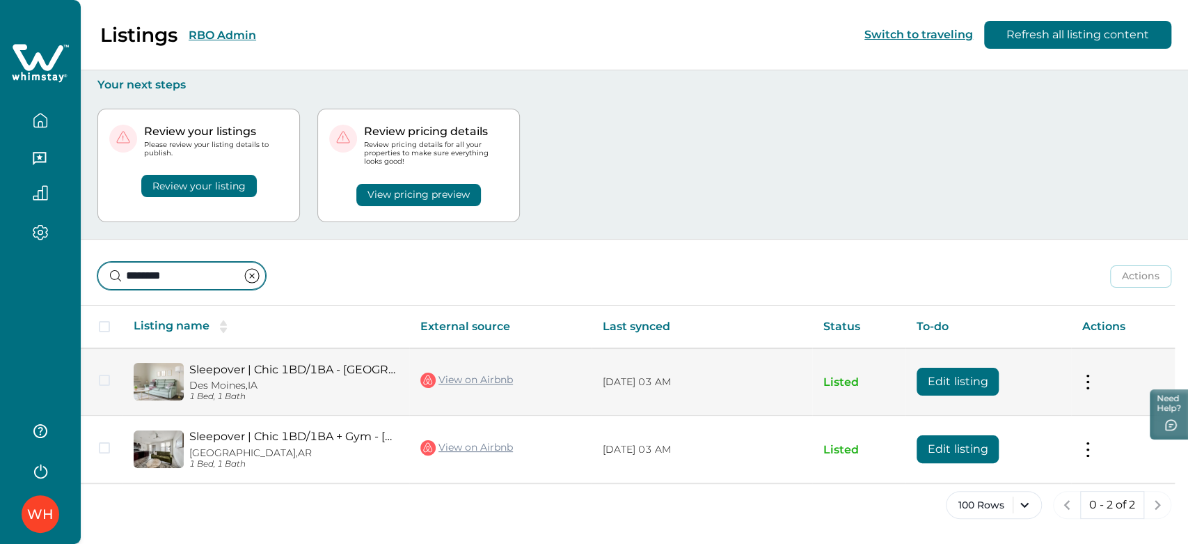
type input "********"
click at [271, 366] on link "Sleepover | Chic 1BD/1BA - [GEOGRAPHIC_DATA]" at bounding box center [293, 369] width 209 height 13
click at [480, 384] on link "View on Airbnb" at bounding box center [466, 380] width 93 height 18
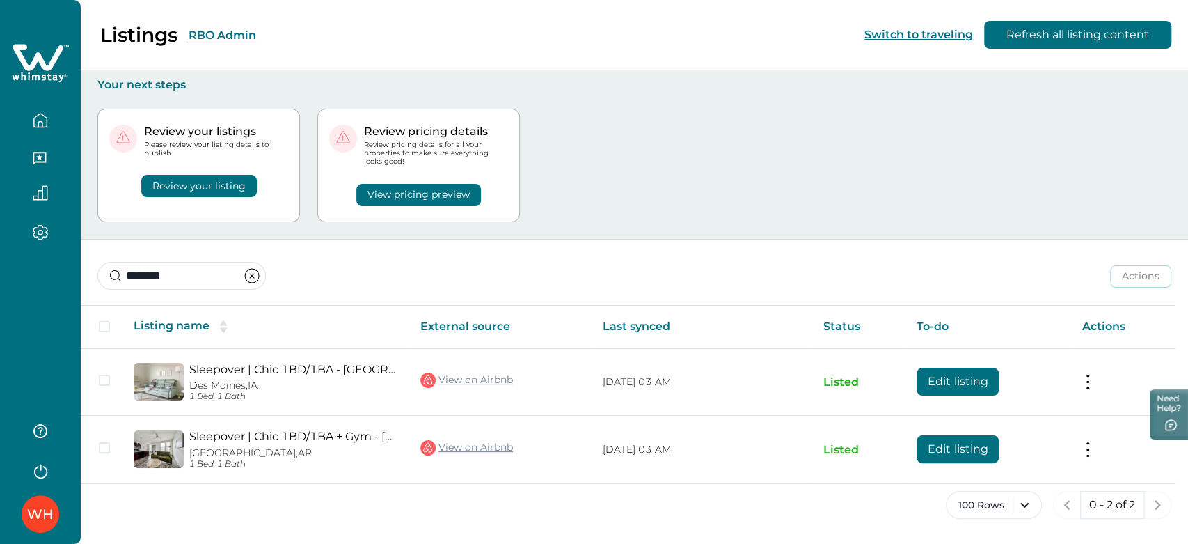
click at [1039, 32] on button "Refresh all listing content" at bounding box center [1077, 35] width 187 height 28
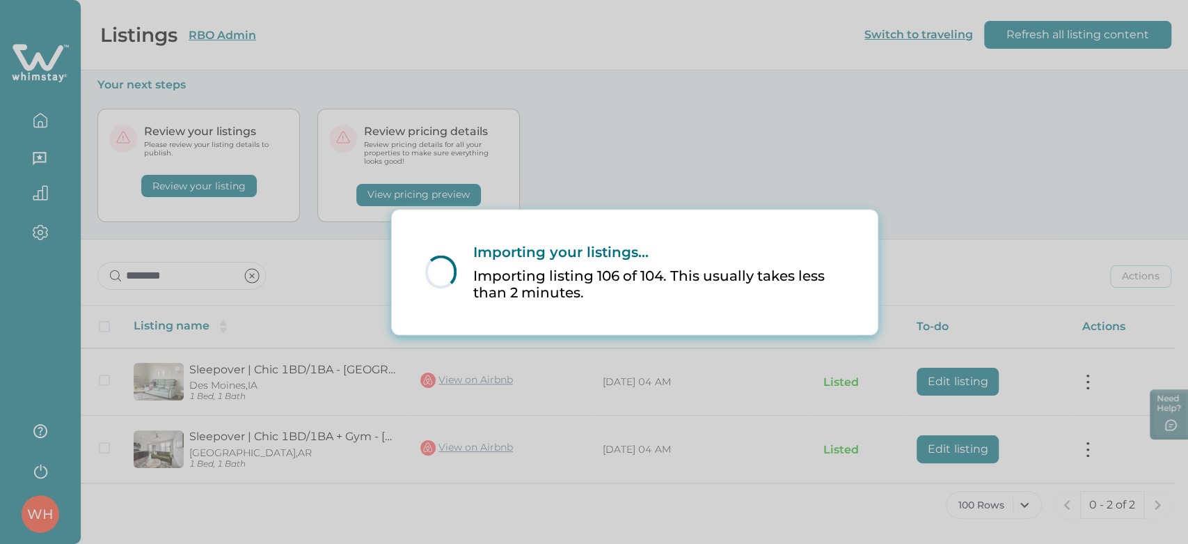
click at [45, 55] on div "Loading... Importing your listings... Importing listing 106 of 104. This usuall…" at bounding box center [594, 272] width 1188 height 544
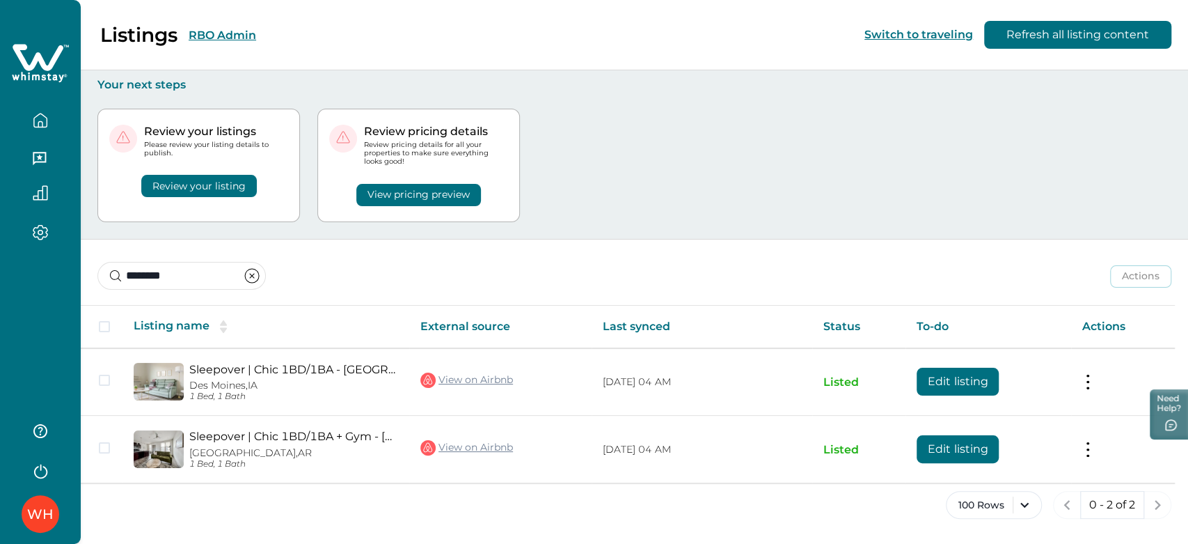
click at [59, 63] on icon at bounding box center [40, 63] width 57 height 42
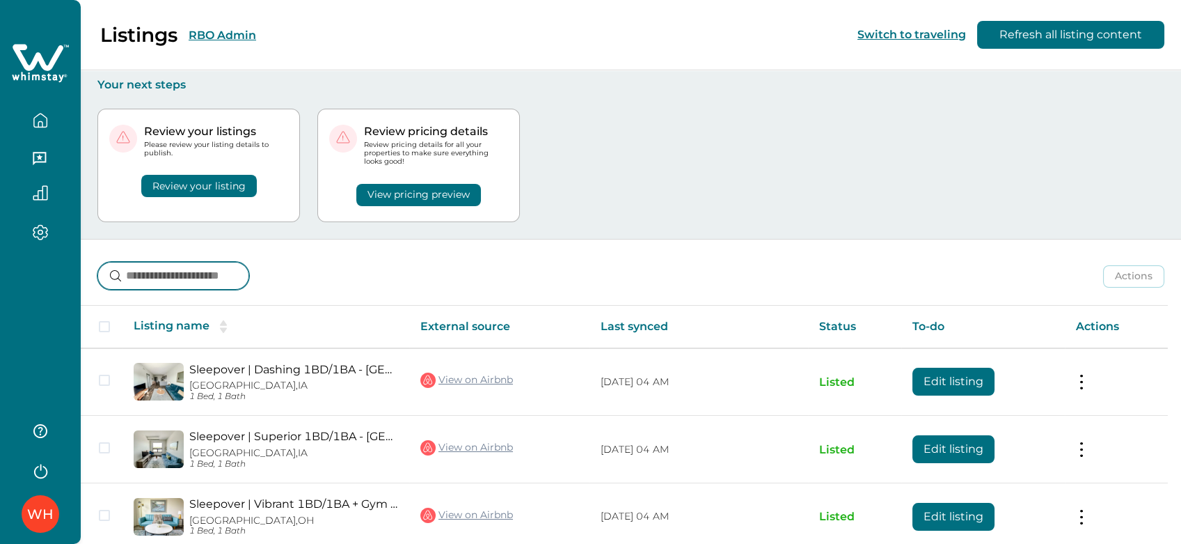
click at [196, 269] on input at bounding box center [173, 276] width 152 height 28
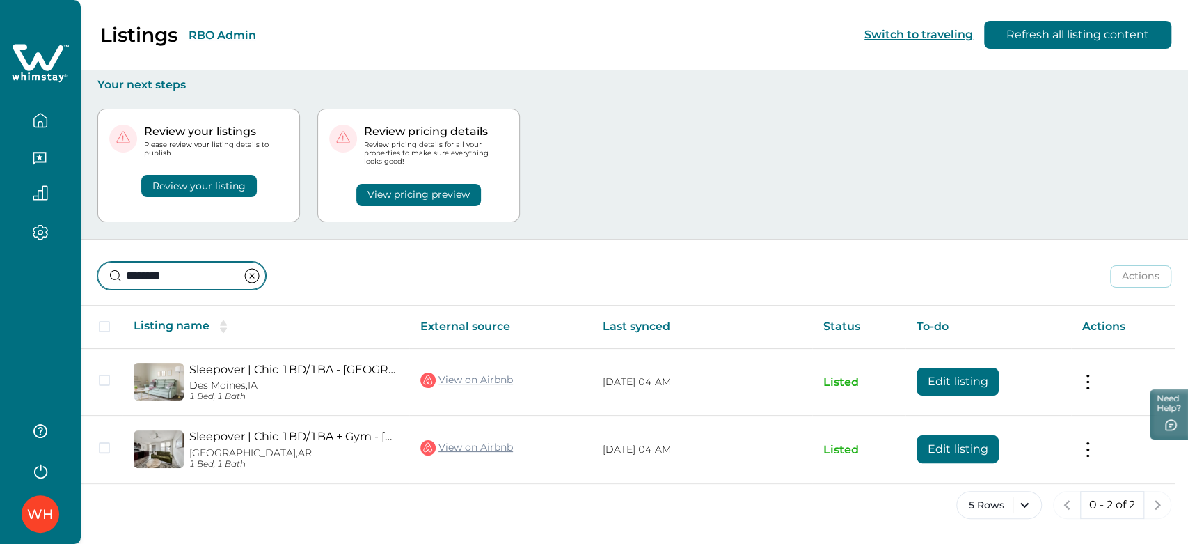
type input "********"
click at [260, 271] on icon "clear input" at bounding box center [252, 275] width 17 height 17
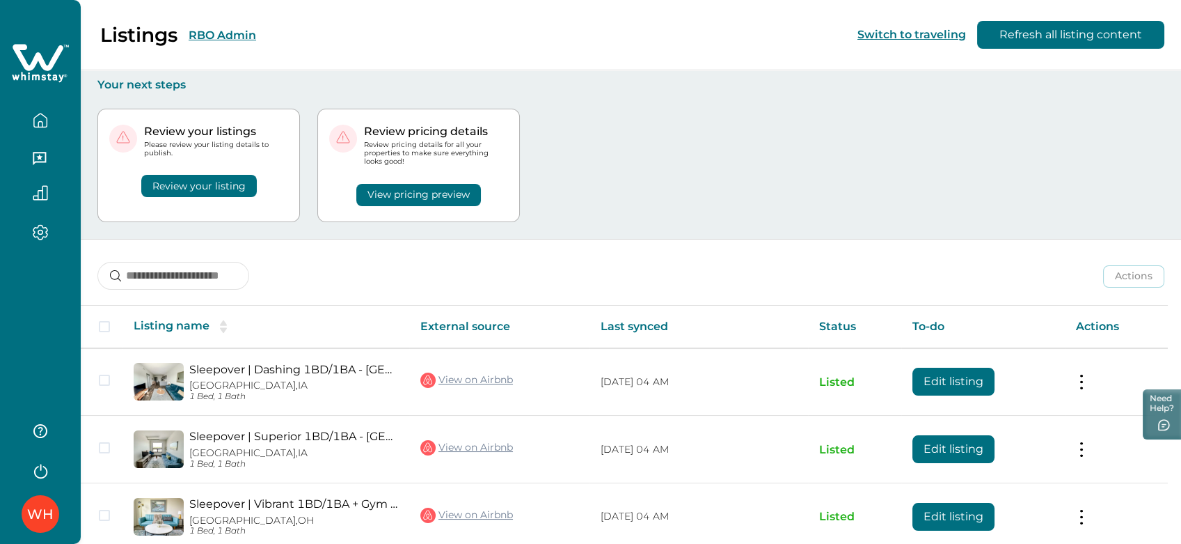
click at [406, 197] on button "View pricing preview" at bounding box center [418, 195] width 125 height 22
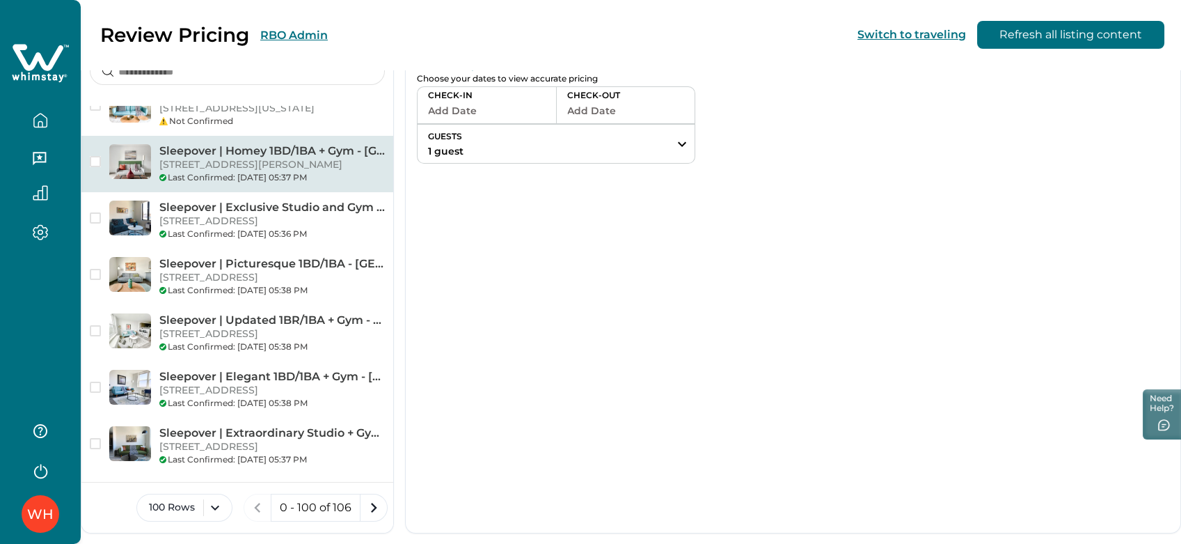
scroll to position [1082, 0]
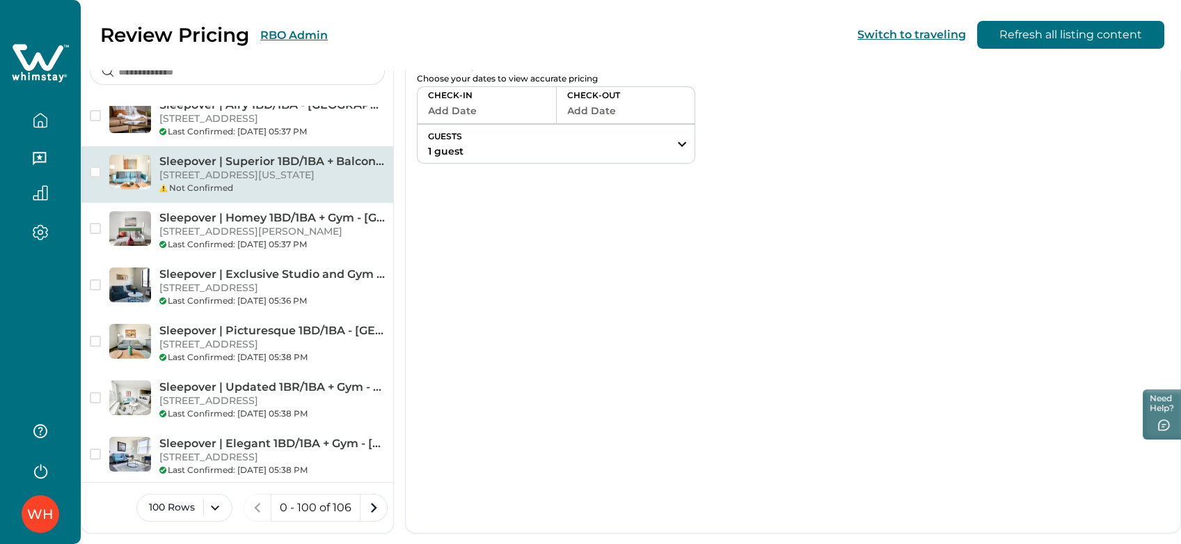
click at [272, 182] on p "[STREET_ADDRESS][US_STATE]" at bounding box center [272, 175] width 226 height 14
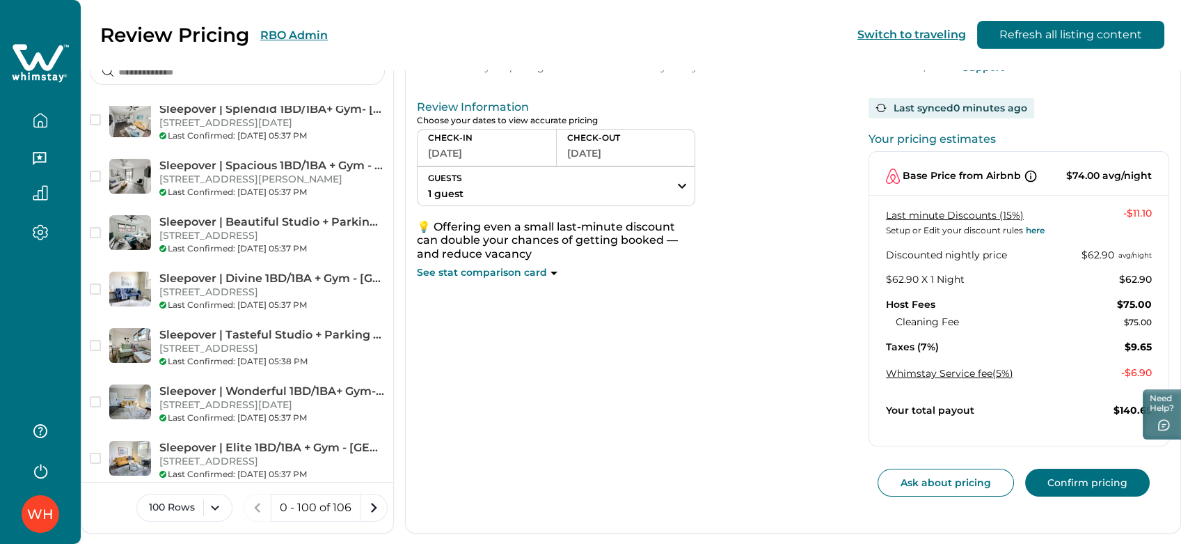
scroll to position [2010, 0]
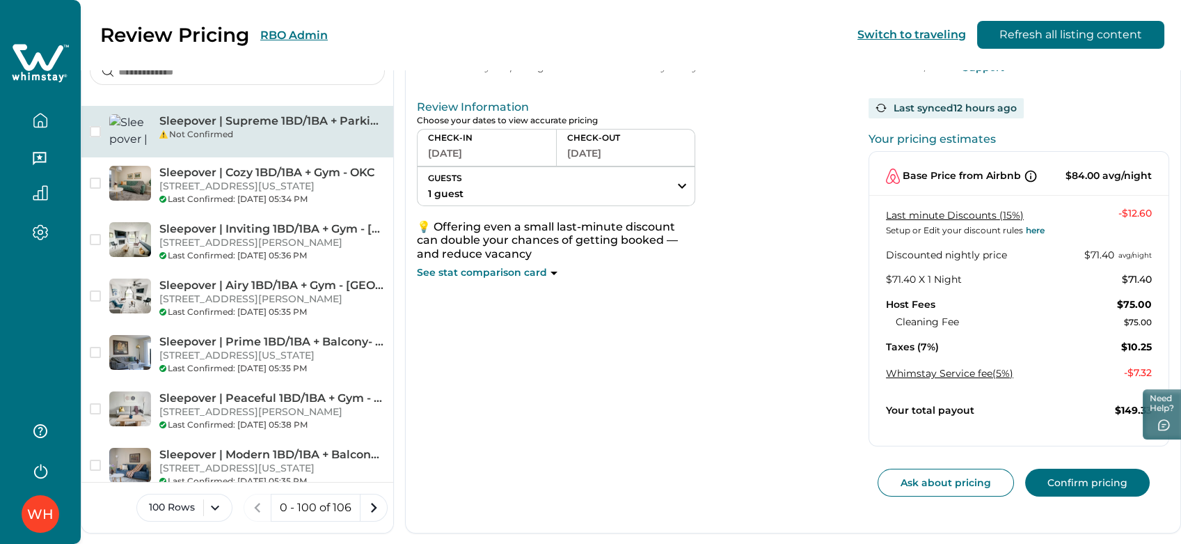
click at [214, 134] on div "Not Confirmed" at bounding box center [272, 134] width 226 height 13
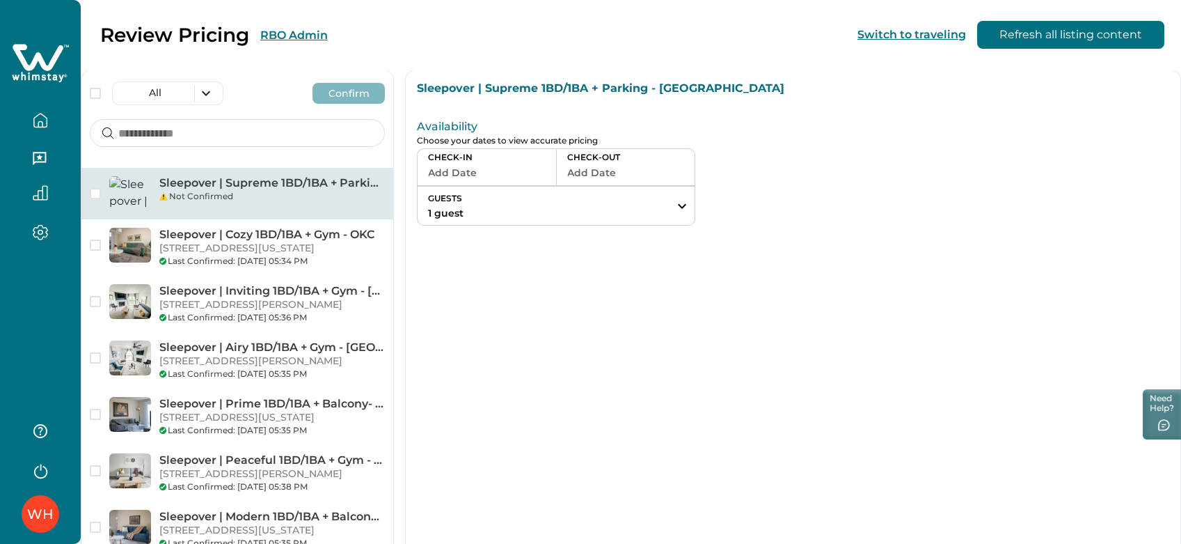
click at [19, 49] on icon at bounding box center [38, 57] width 51 height 26
